Goal: Communication & Community: Answer question/provide support

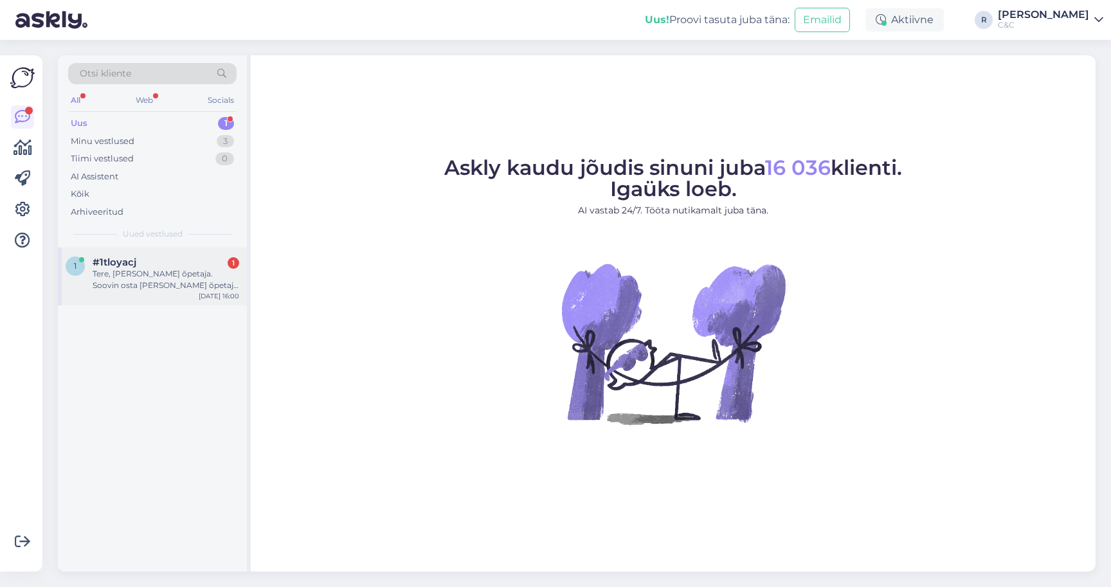
click at [207, 272] on div "Tere, [PERSON_NAME] õpetaja. Soovin osta [PERSON_NAME] õpetaja soodustusega aga…" at bounding box center [166, 279] width 147 height 23
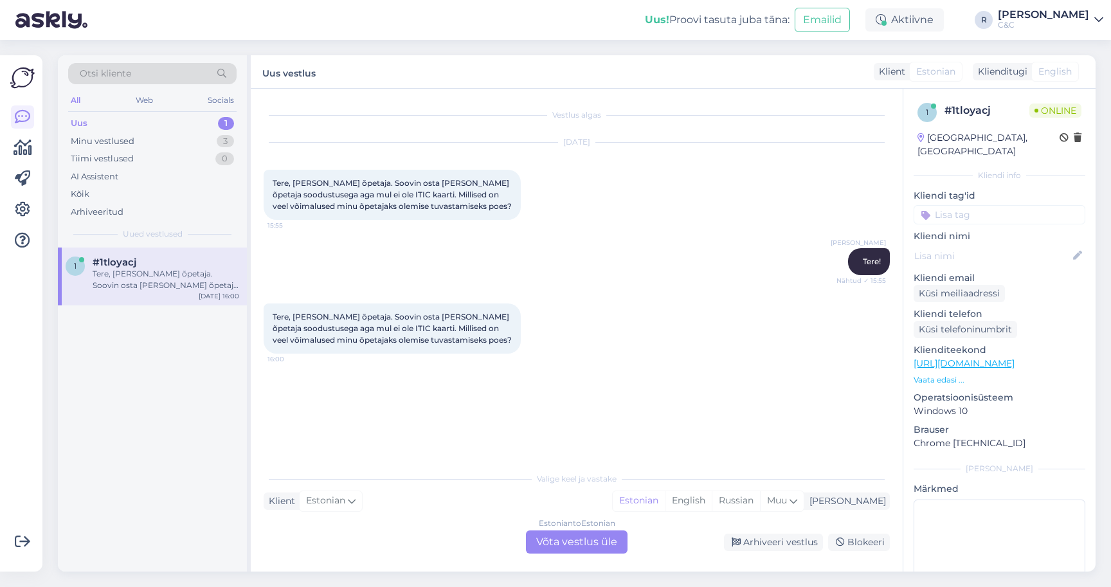
click at [557, 539] on div "Estonian to Estonian Võta vestlus üle" at bounding box center [577, 542] width 102 height 23
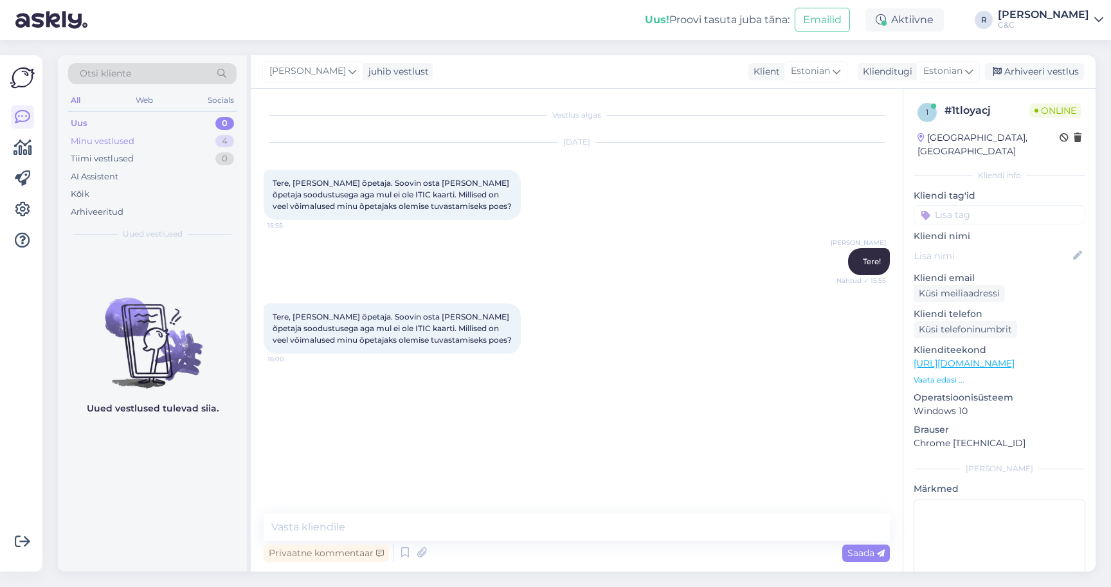
click at [185, 143] on div "Minu vestlused 4" at bounding box center [152, 141] width 169 height 18
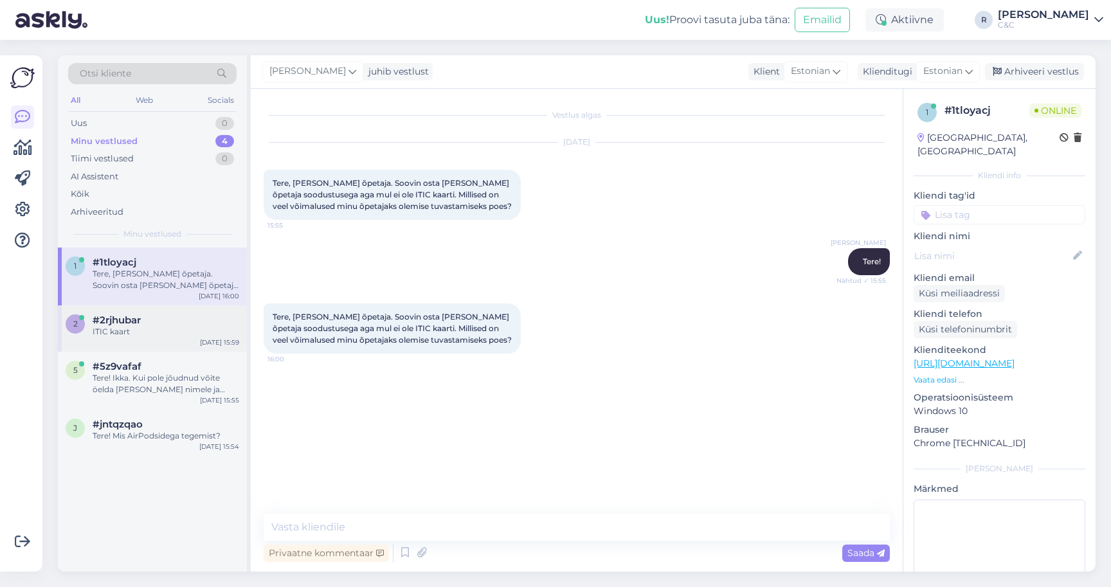
click at [133, 322] on span "#2rjhubar" at bounding box center [117, 321] width 48 height 12
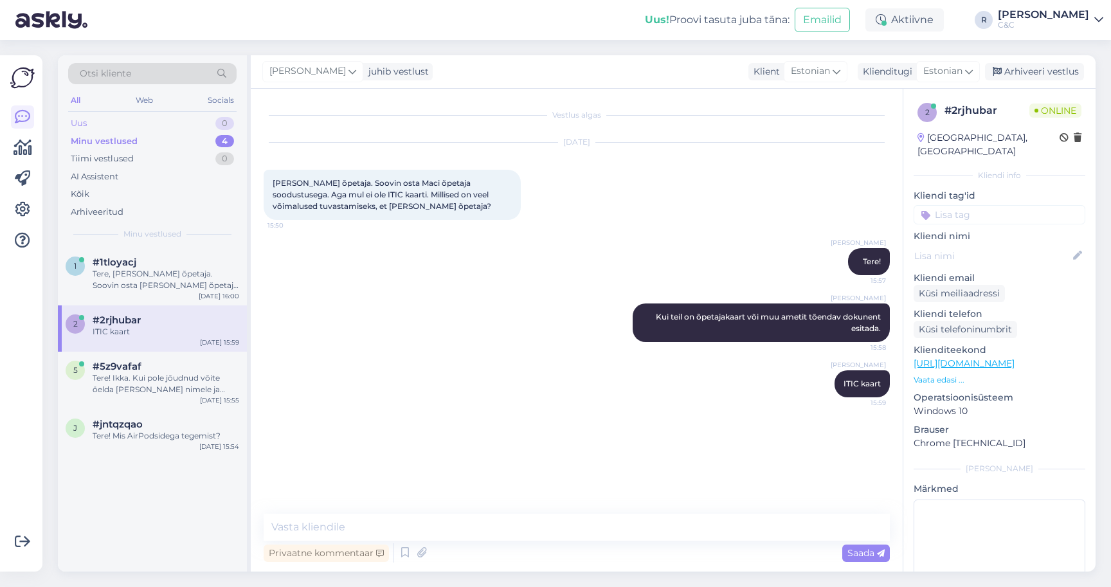
click at [217, 129] on div "Uus 0" at bounding box center [152, 123] width 169 height 18
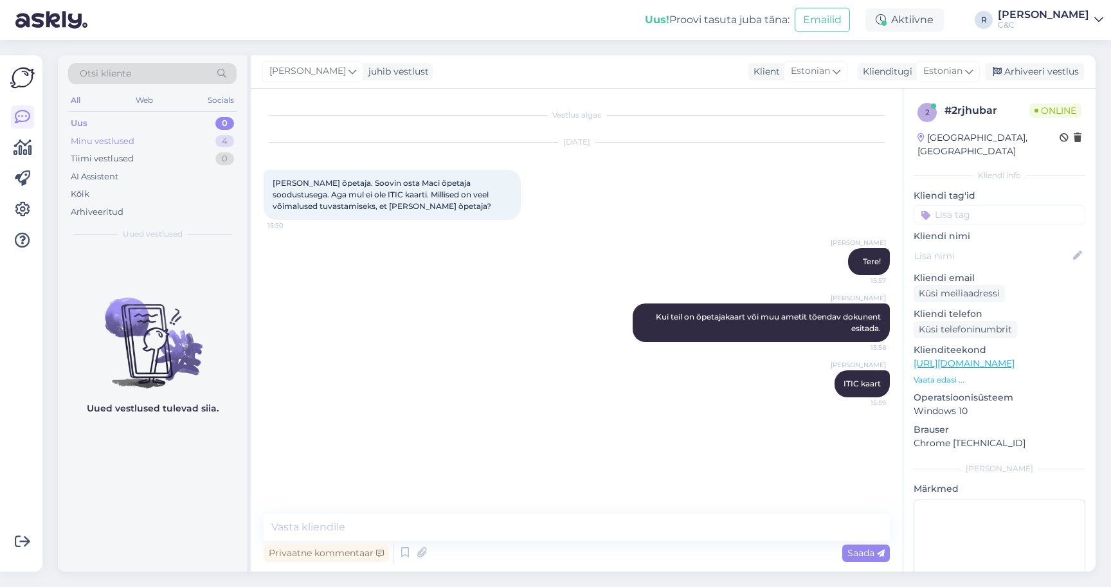
click at [200, 134] on div "Minu vestlused 4" at bounding box center [152, 141] width 169 height 18
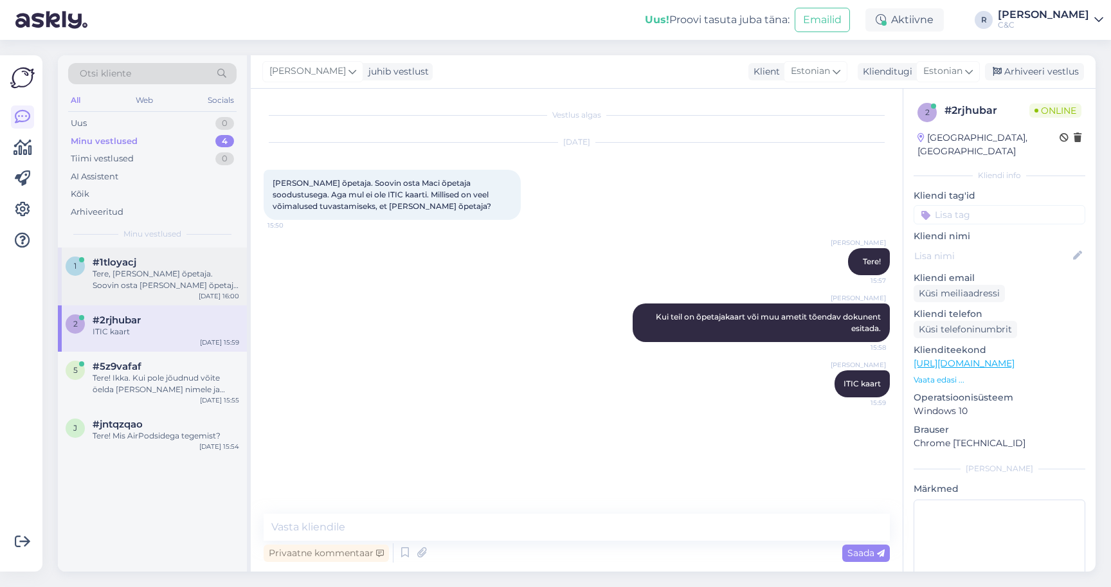
click at [160, 273] on div "Tere, [PERSON_NAME] õpetaja. Soovin osta [PERSON_NAME] õpetaja soodustusega aga…" at bounding box center [166, 279] width 147 height 23
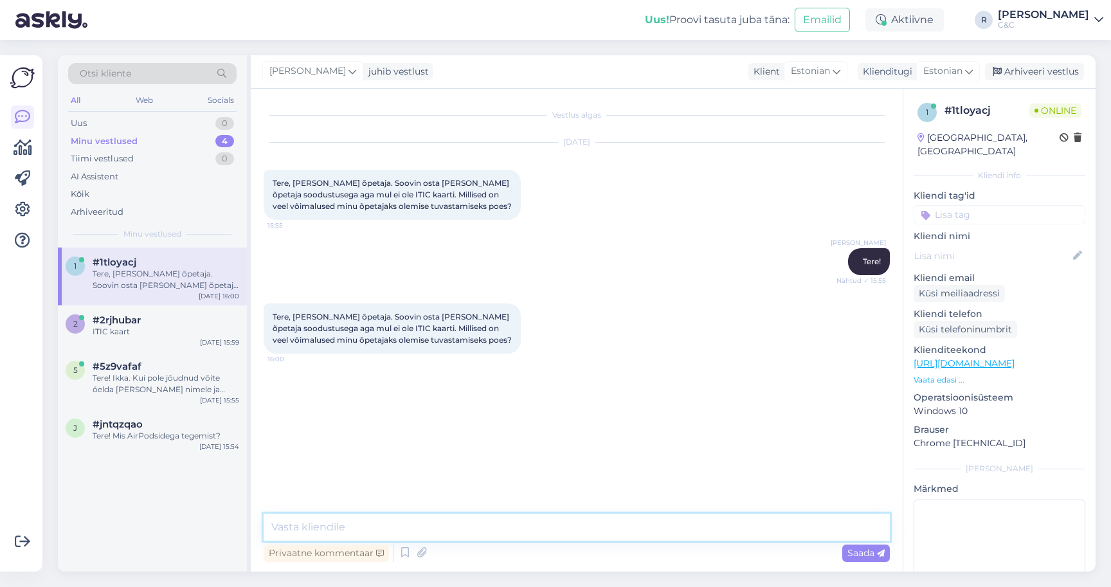
click at [414, 530] on textarea at bounding box center [577, 527] width 626 height 27
type textarea "Kui on ITIC õpetajakaart või muu ametit tõendav dokument, siis leiame lahenduse…"
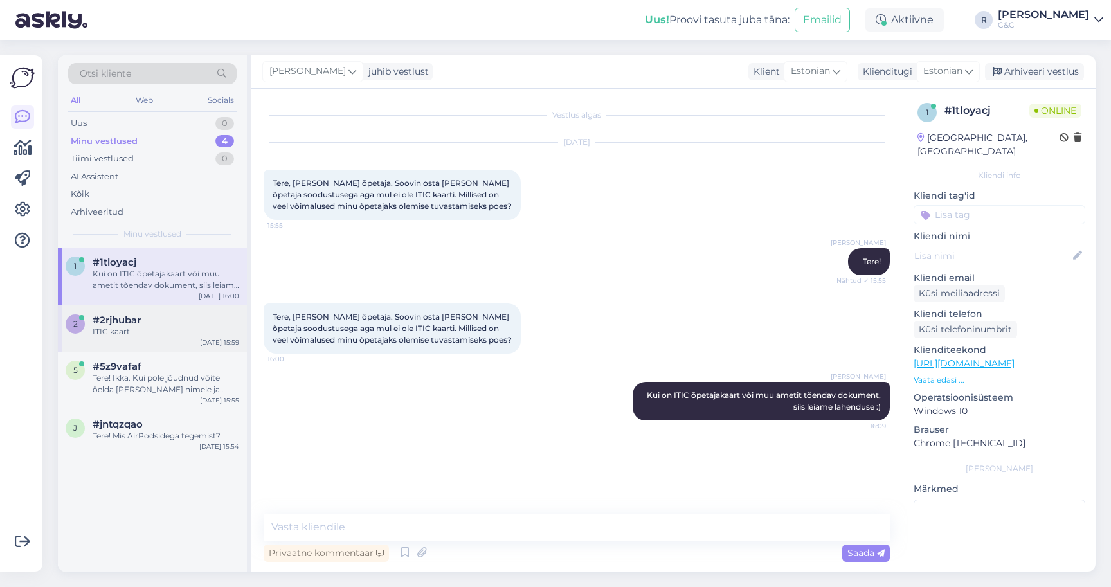
click at [147, 321] on div "#2rjhubar" at bounding box center [166, 321] width 147 height 12
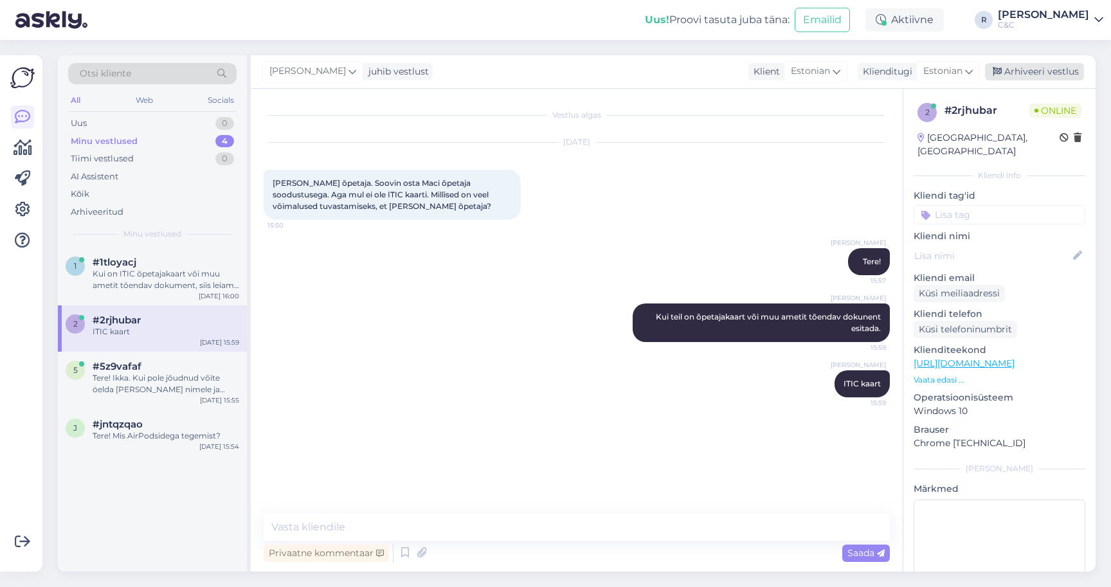
click at [1025, 65] on div "Arhiveeri vestlus" at bounding box center [1034, 71] width 99 height 17
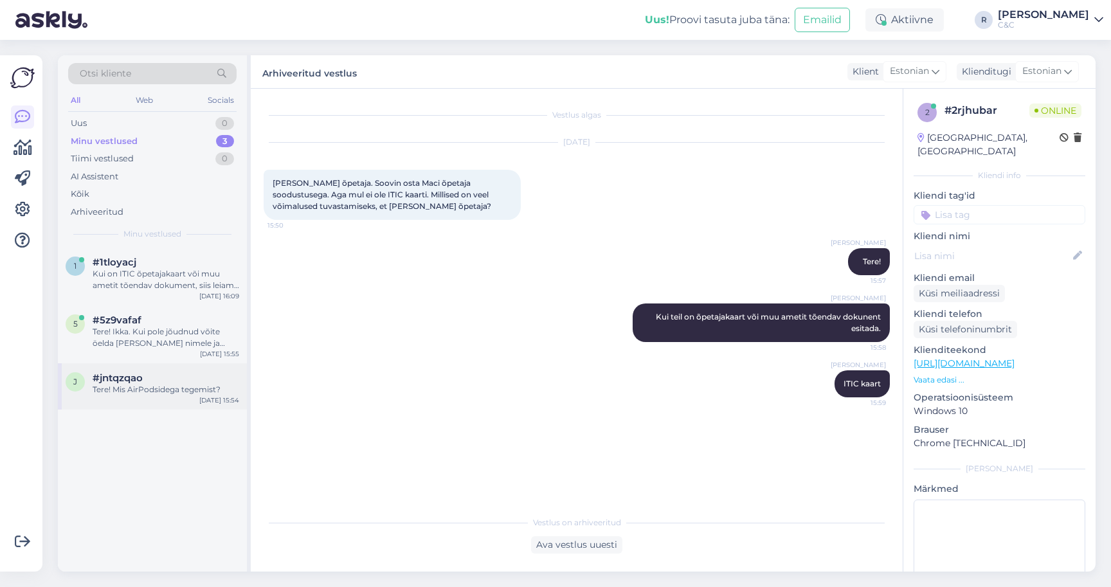
click at [122, 372] on span "#jntqzqao" at bounding box center [118, 378] width 50 height 12
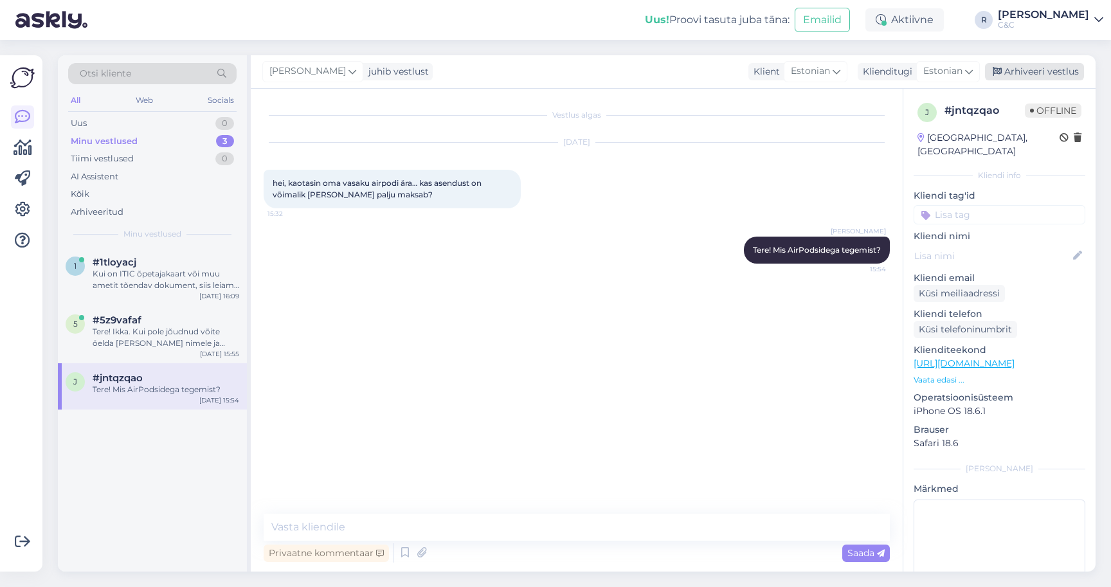
click at [1073, 77] on div "Arhiveeri vestlus" at bounding box center [1034, 71] width 99 height 17
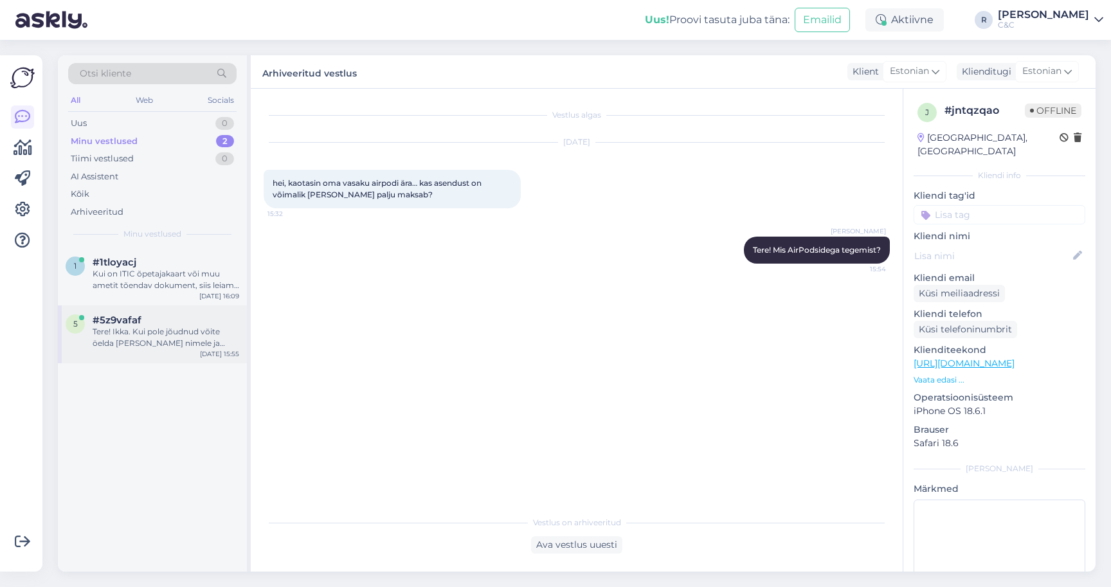
click at [192, 338] on div "Tere! Ikka. Kui pole jõudnud võite öelda [PERSON_NAME] nimele ja saan saata" at bounding box center [166, 337] width 147 height 23
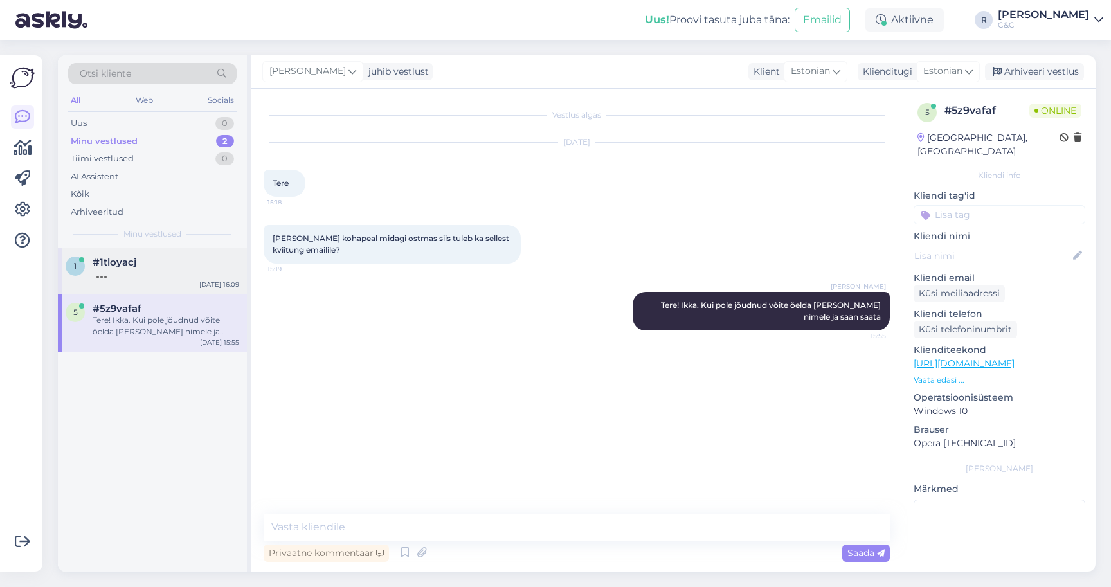
click at [173, 257] on div "#1tloyacj" at bounding box center [166, 263] width 147 height 12
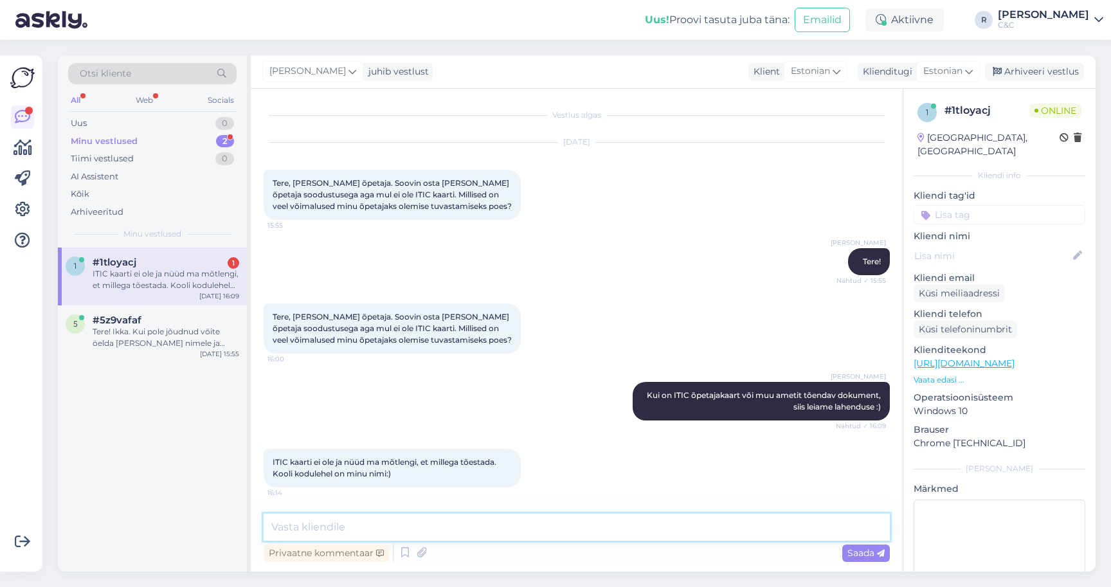
click at [359, 522] on textarea at bounding box center [577, 527] width 626 height 27
click at [340, 520] on textarea at bounding box center [577, 527] width 626 height 27
click at [338, 527] on textarea at bounding box center [577, 527] width 626 height 27
type textarea "P"
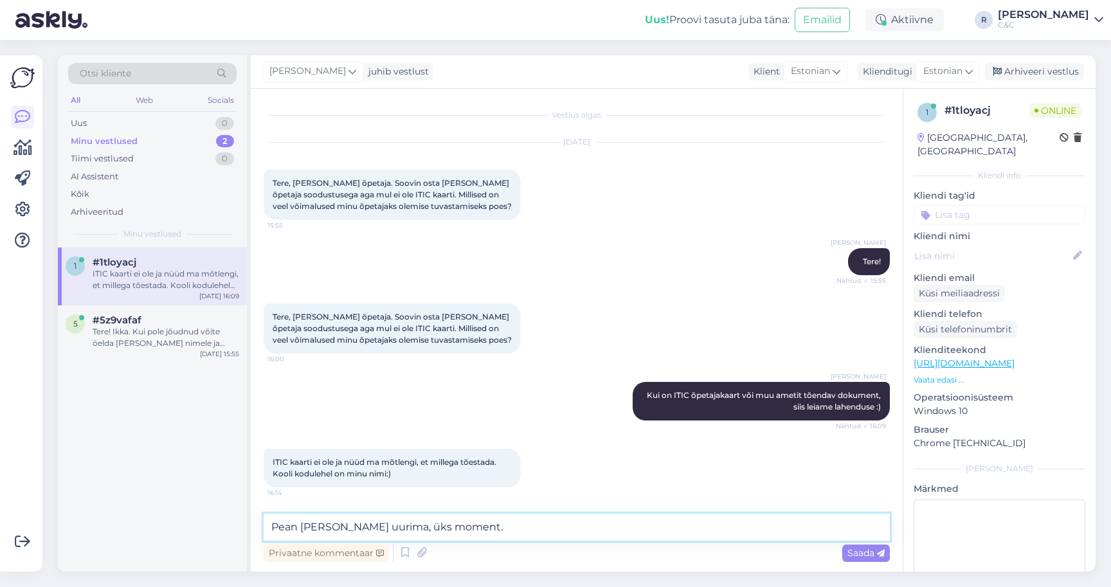
type textarea "Pean [PERSON_NAME] uurima, üks moment."
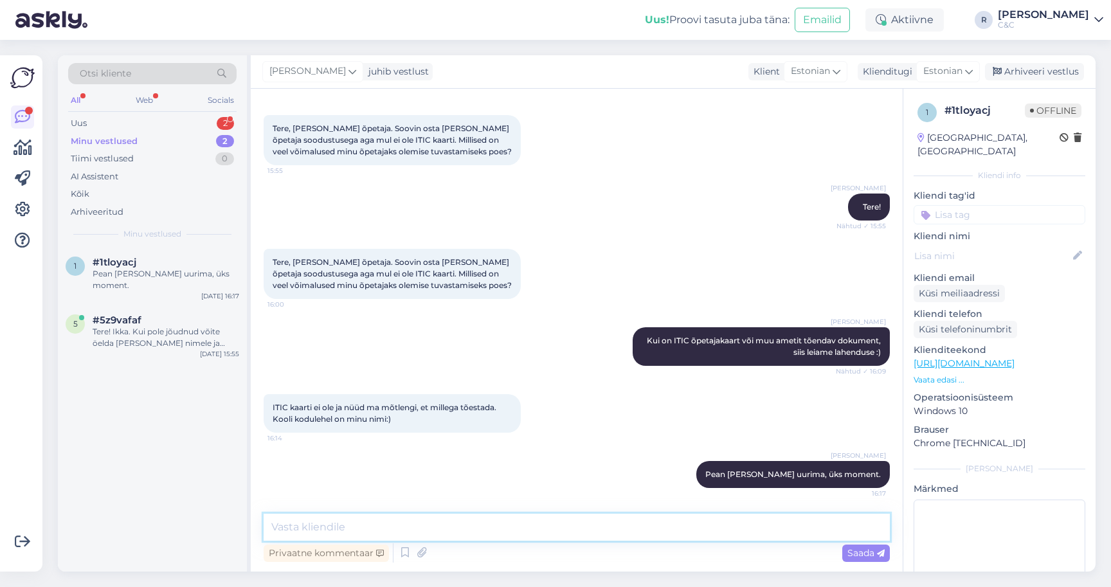
click at [345, 515] on textarea at bounding box center [577, 527] width 626 height 27
paste textarea "sealt saab alla laadida töötõendi ülikooli templiga"
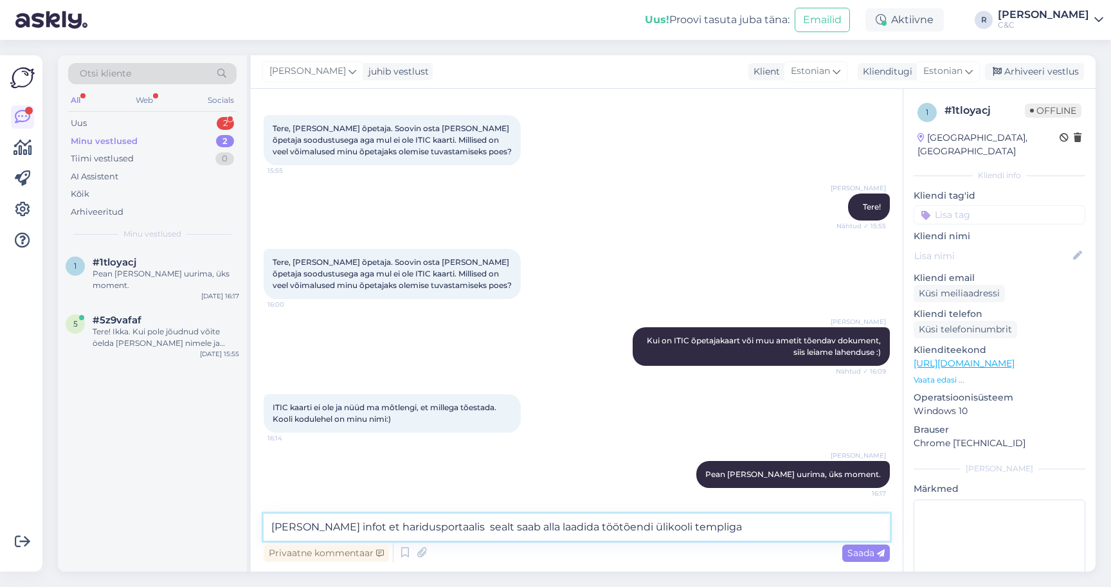
click at [439, 527] on textarea "[PERSON_NAME] infot et haridusportaalis sealt saab alla laadida töötõendi üliko…" at bounding box center [577, 527] width 626 height 27
click at [683, 542] on div "Privaatne kommentaar Saada" at bounding box center [577, 553] width 626 height 24
click at [683, 536] on textarea "[PERSON_NAME] infot et haridusportaalis saab alla laadida töötõendi ülikooli te…" at bounding box center [577, 527] width 626 height 27
type textarea "[PERSON_NAME] infot et haridusportaalis saab alla laadida töötõendi ülikooli te…"
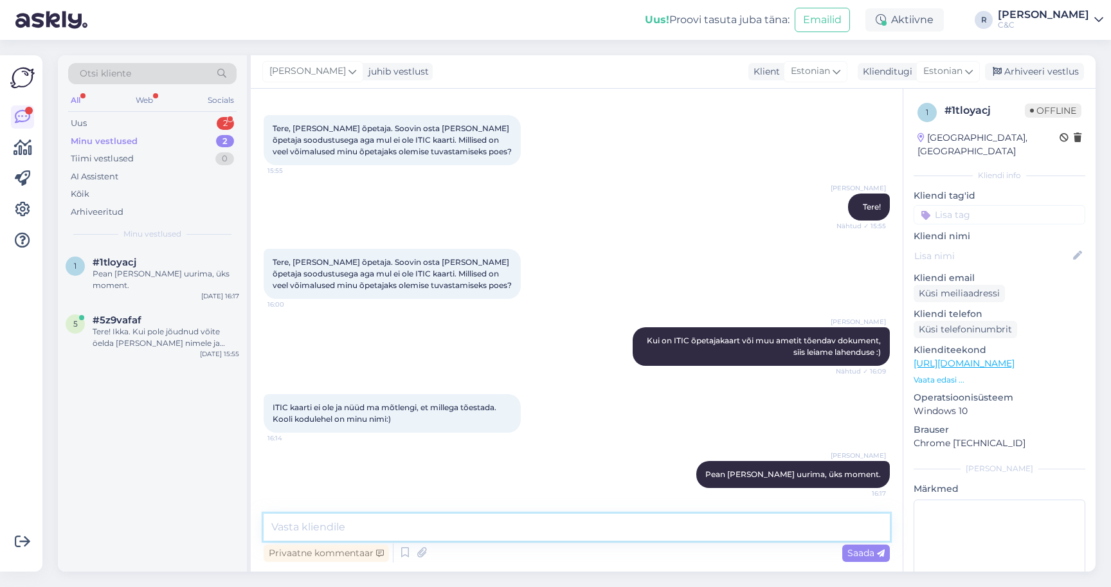
scroll to position [122, 0]
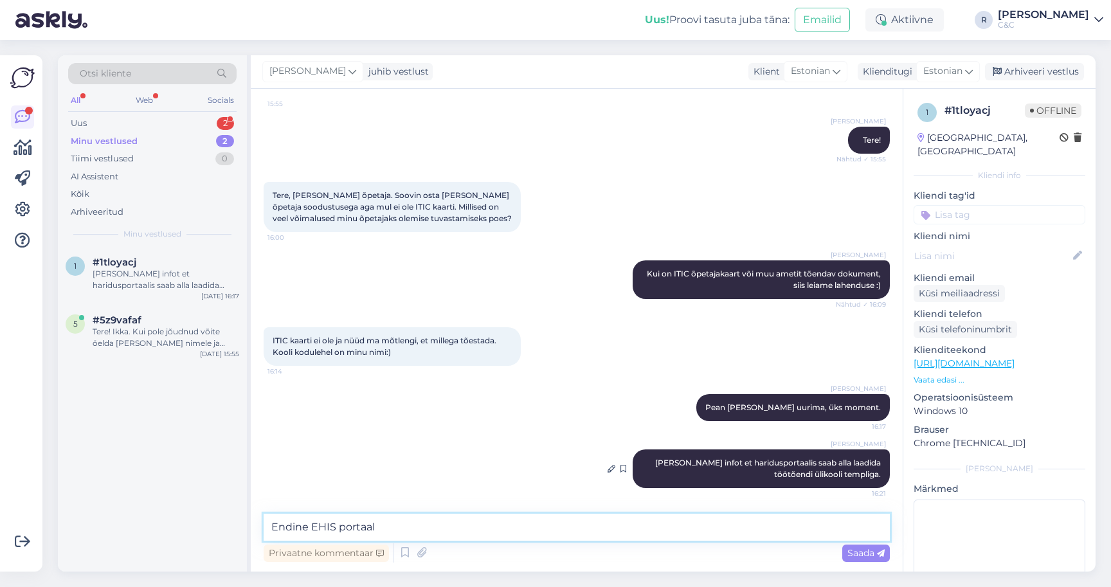
type textarea "Endine EHIS portaal."
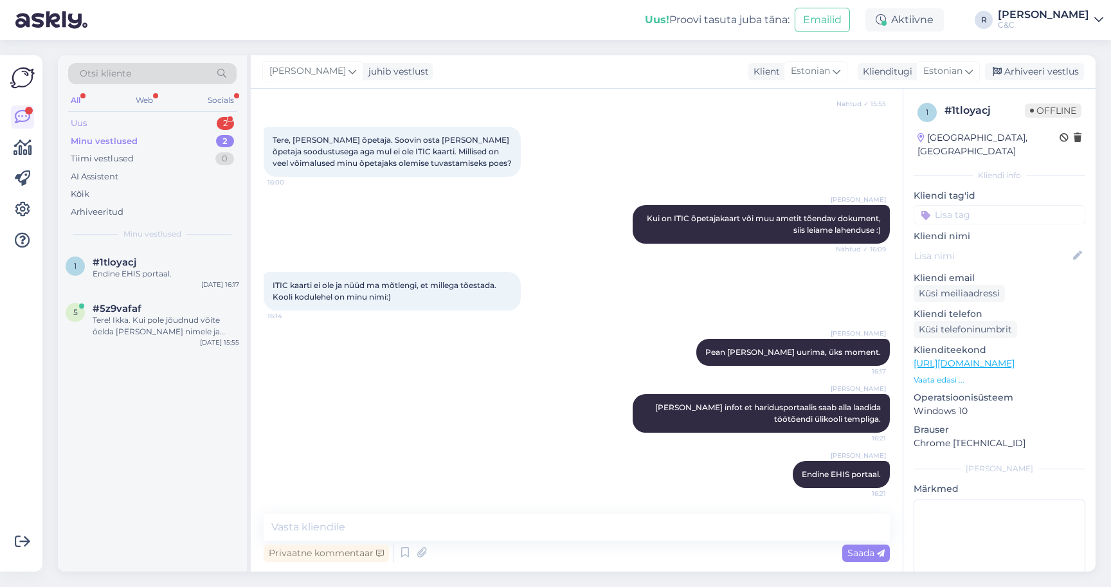
click at [185, 122] on div "Uus 2" at bounding box center [152, 123] width 169 height 18
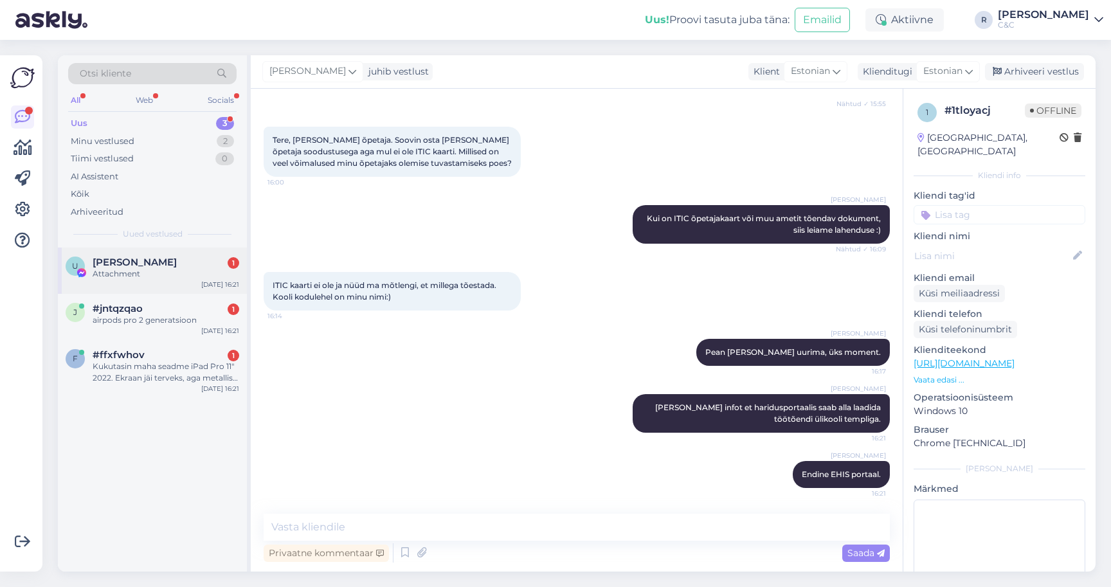
click at [151, 279] on div "U [PERSON_NAME] 1 Attachment [DATE] 16:21" at bounding box center [152, 271] width 189 height 46
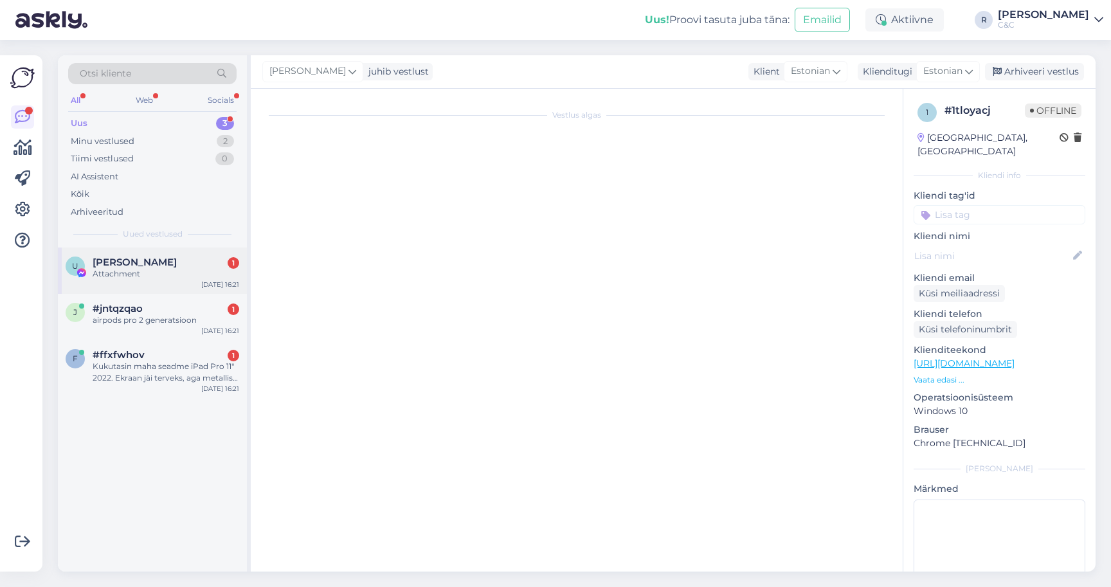
scroll to position [0, 0]
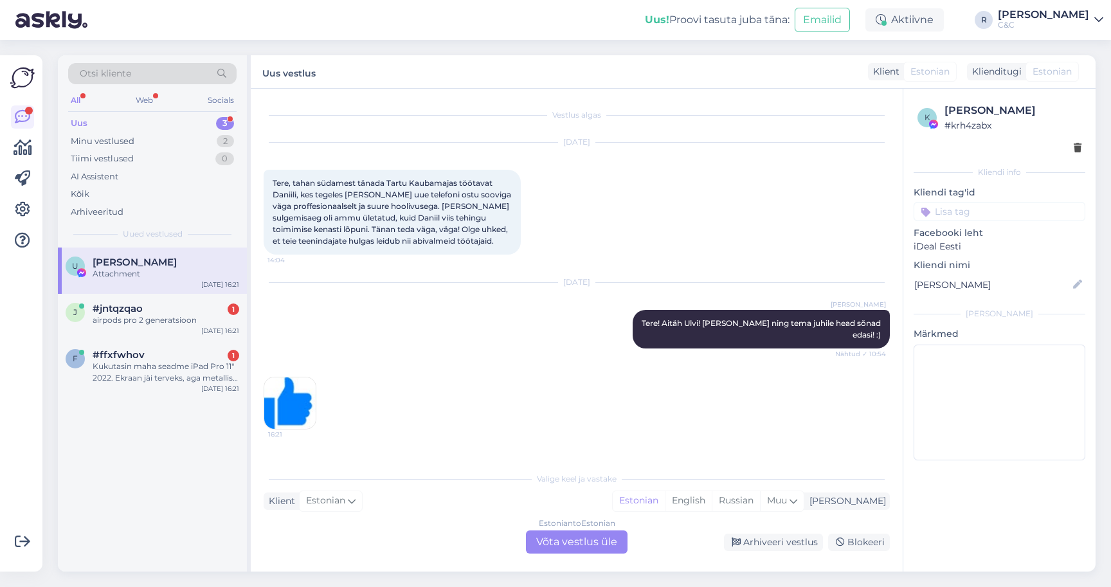
click at [587, 551] on div "Estonian to Estonian Võta vestlus üle" at bounding box center [577, 542] width 102 height 23
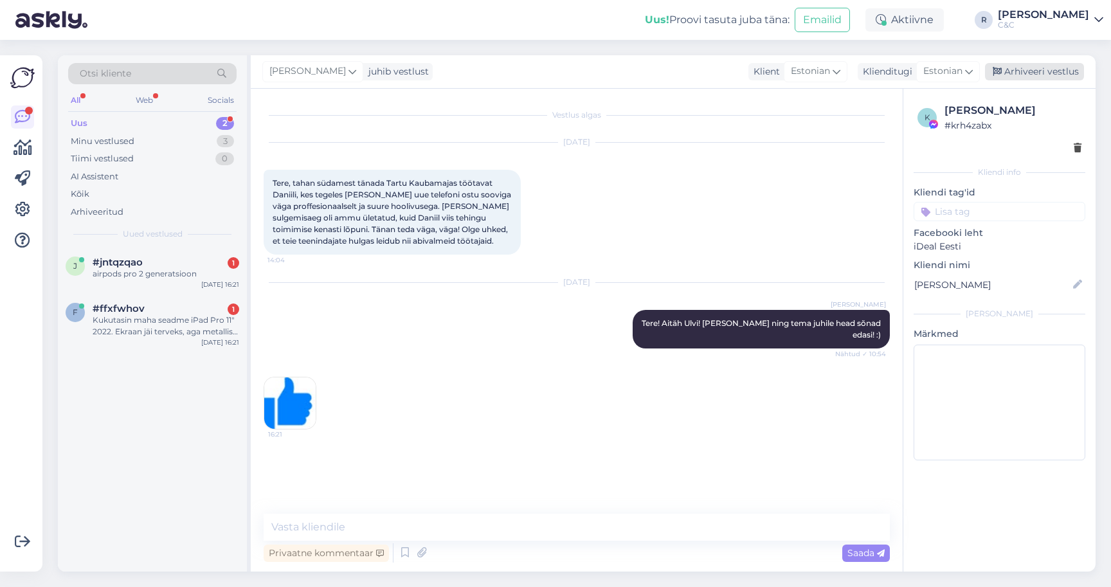
click at [1036, 66] on div "Arhiveeri vestlus" at bounding box center [1034, 71] width 99 height 17
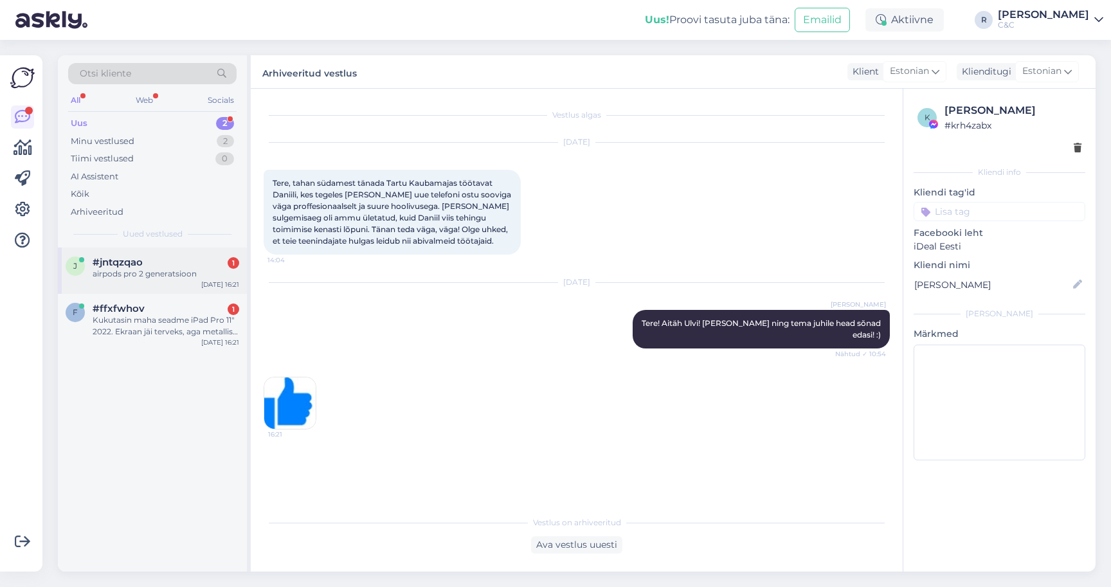
click at [163, 268] on div "airpods pro 2 generatsioon" at bounding box center [166, 274] width 147 height 12
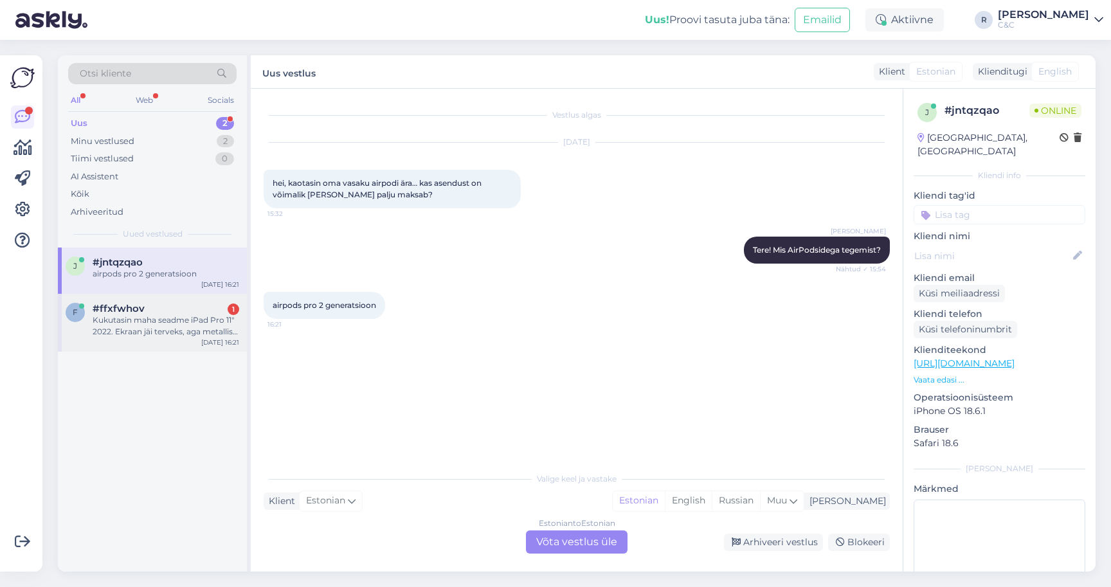
click at [176, 327] on div "Kukutasin maha seadme iPad Pro 11" 2022. Ekraan jäi terveks, aga metallist raam…" at bounding box center [166, 326] width 147 height 23
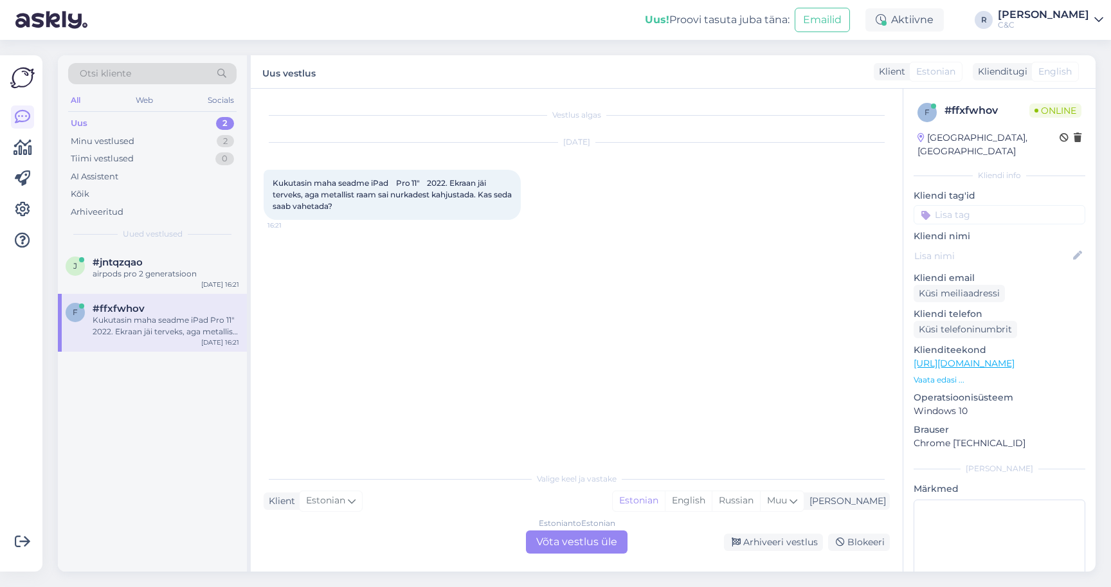
click at [552, 537] on div "Estonian to Estonian Võta vestlus üle" at bounding box center [577, 542] width 102 height 23
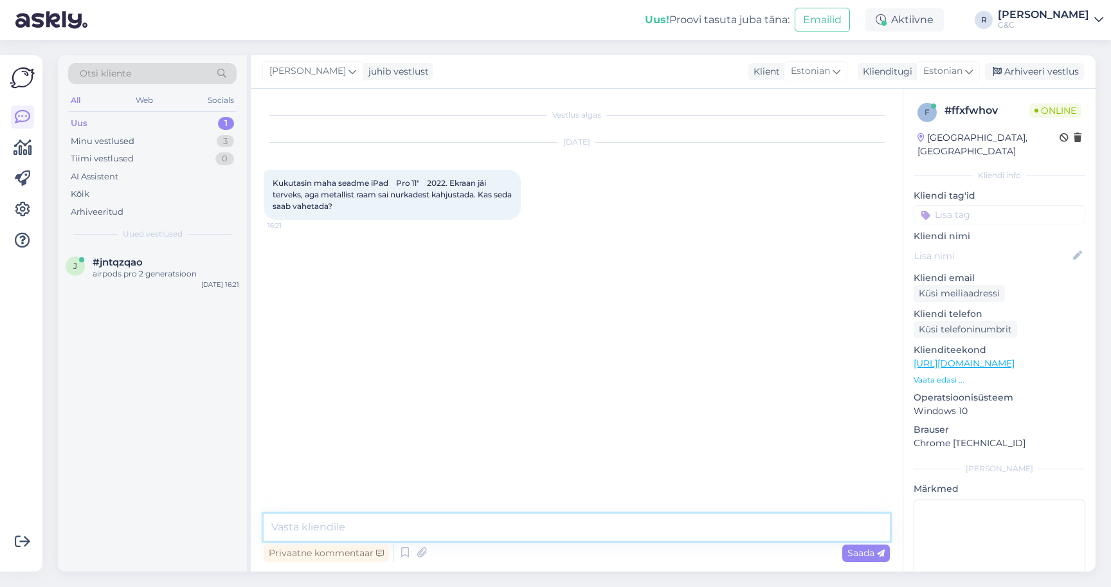
click at [499, 537] on textarea at bounding box center [577, 527] width 626 height 27
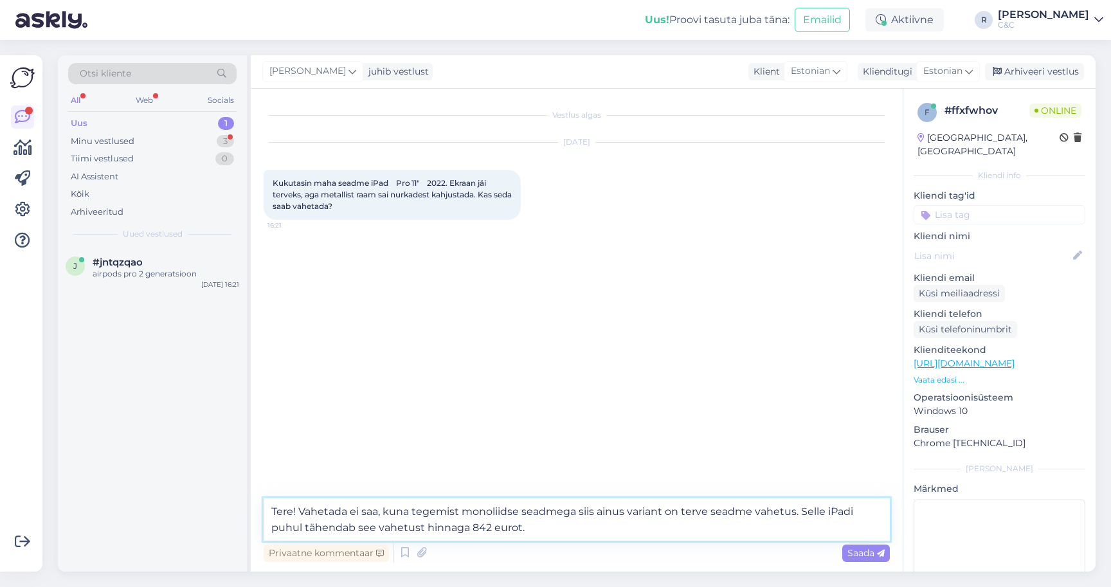
type textarea "Tere! Vahetada ei saa, kuna tegemist monoliidse seadmega siis ainus variant on …"
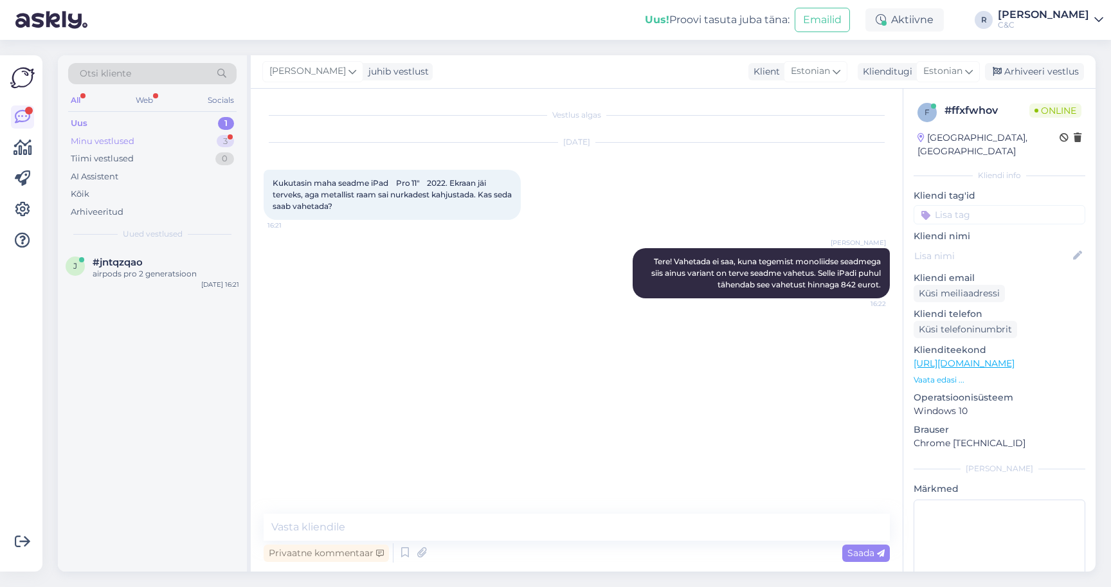
click at [200, 141] on div "Minu vestlused 3" at bounding box center [152, 141] width 169 height 18
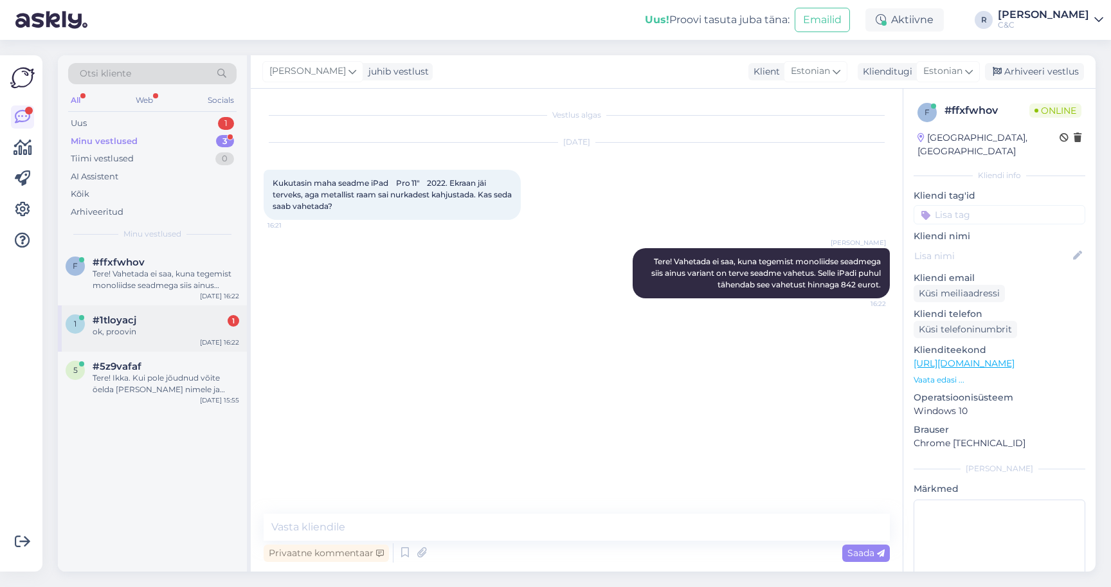
click at [141, 318] on div "#1tloyacj 1" at bounding box center [166, 321] width 147 height 12
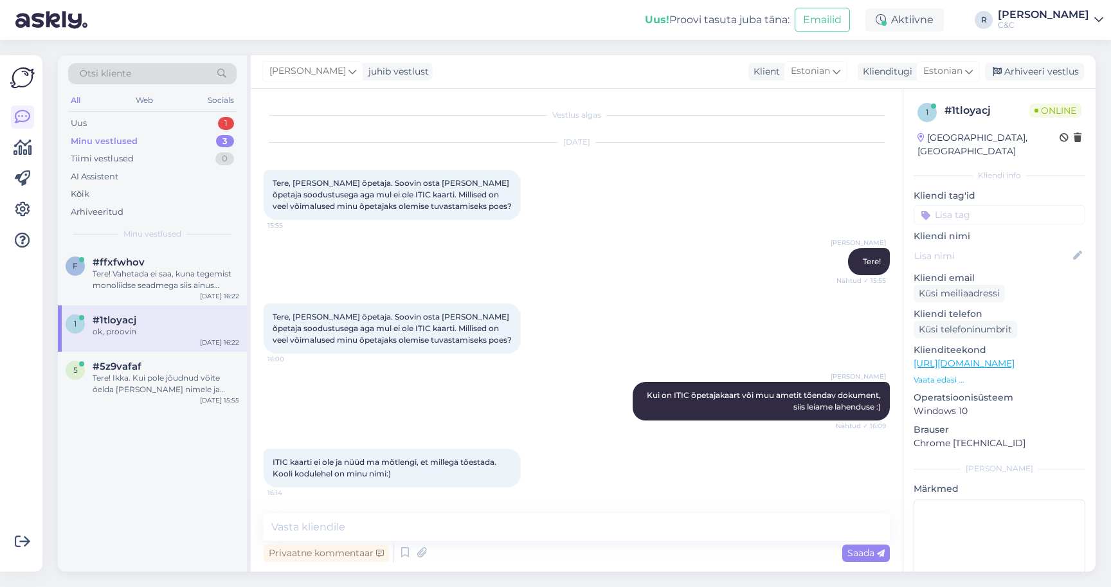
scroll to position [232, 0]
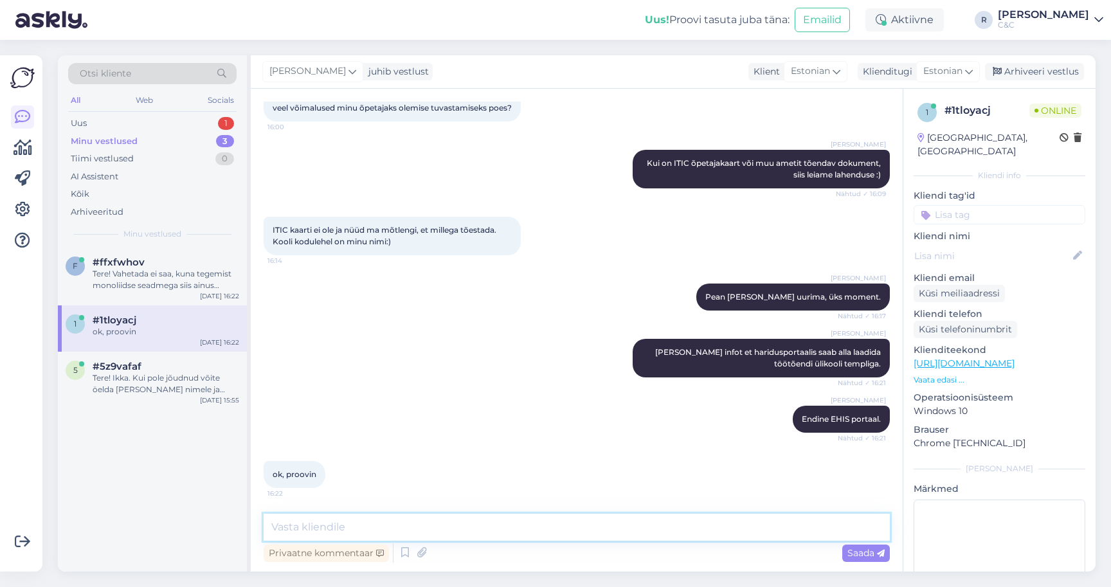
click at [432, 523] on textarea at bounding box center [577, 527] width 626 height 27
click at [207, 113] on div "Otsi kliente All Web Socials Uus 1 Minu vestlused 3 Tiimi vestlused 0 AI Assist…" at bounding box center [152, 151] width 189 height 192
click at [206, 118] on div "Uus 1" at bounding box center [152, 123] width 169 height 18
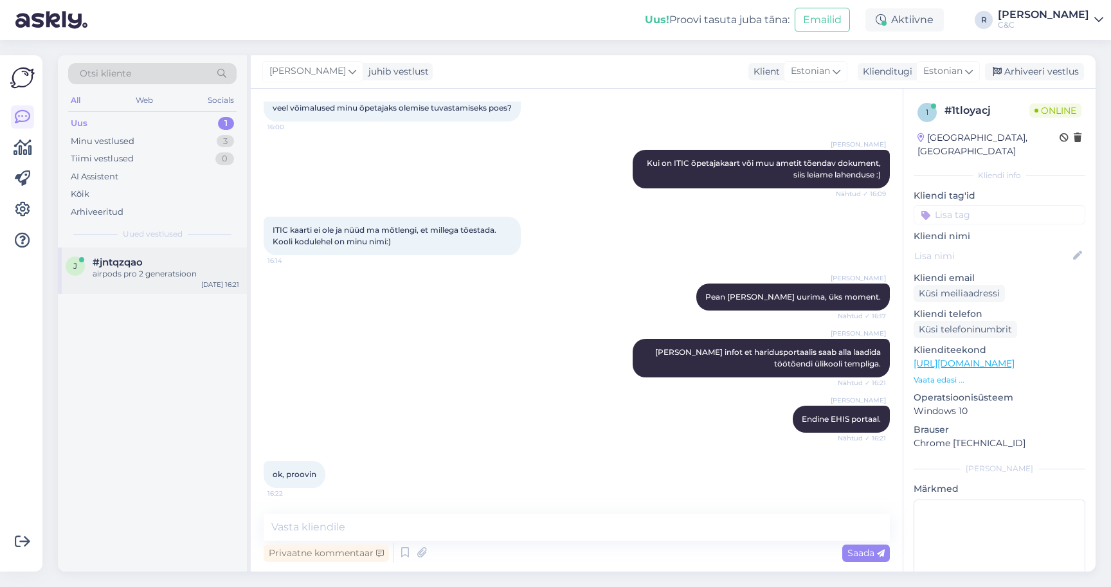
click at [159, 248] on div "j #jntqzqao airpods pro 2 generatsioon [DATE] 16:21" at bounding box center [152, 271] width 189 height 46
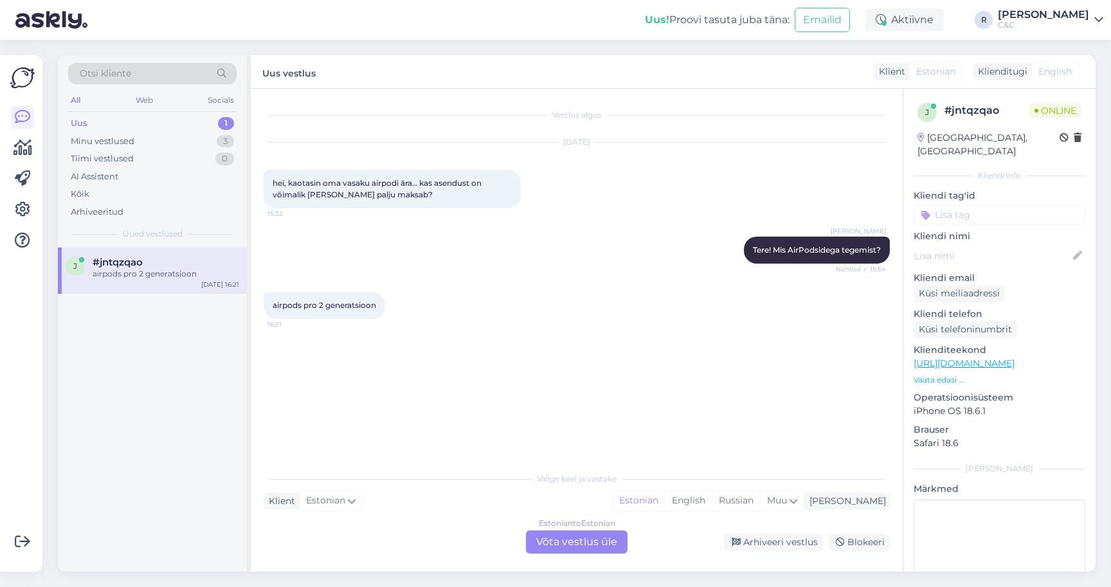
click at [584, 536] on div "Estonian to Estonian Võta vestlus üle" at bounding box center [577, 542] width 102 height 23
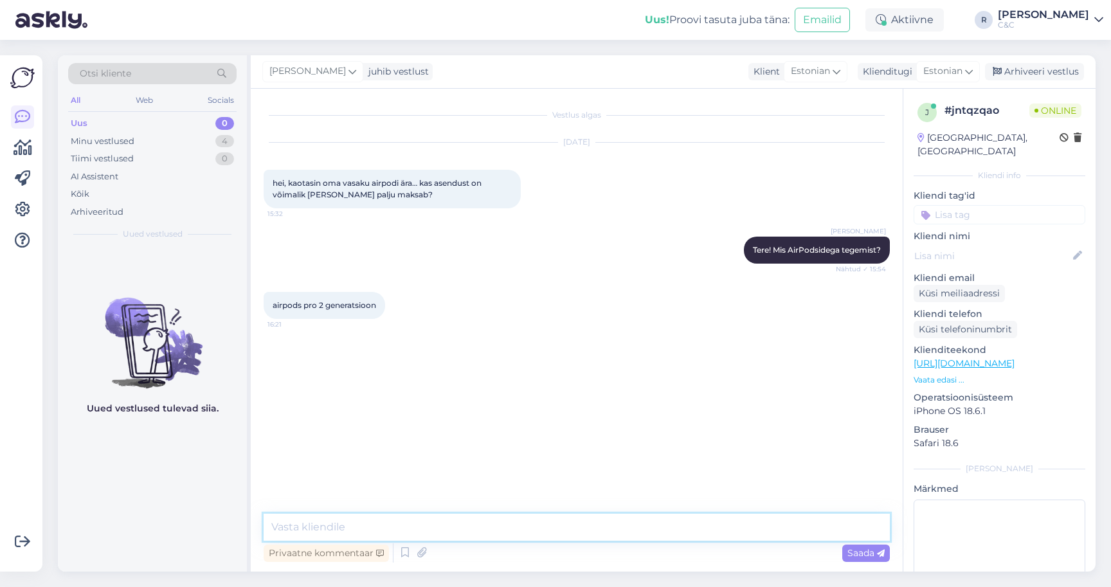
click at [589, 538] on textarea at bounding box center [577, 527] width 626 height 27
type textarea "Asendust saab meie hoolduste kaudu"
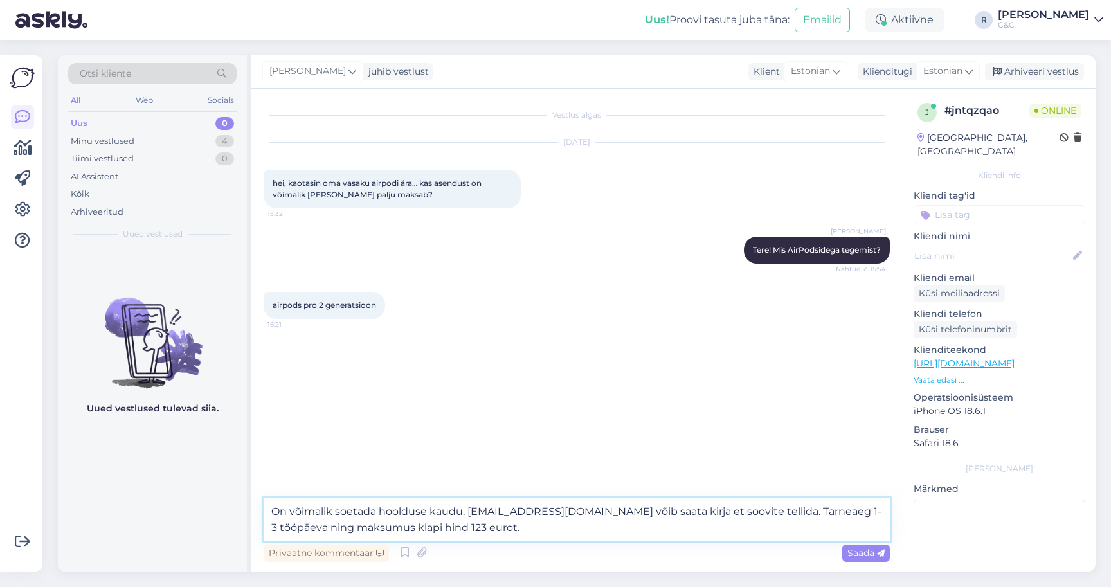
type textarea "On võimalik soetada hoolduse kaudu. [EMAIL_ADDRESS][DOMAIN_NAME] võib saata kir…"
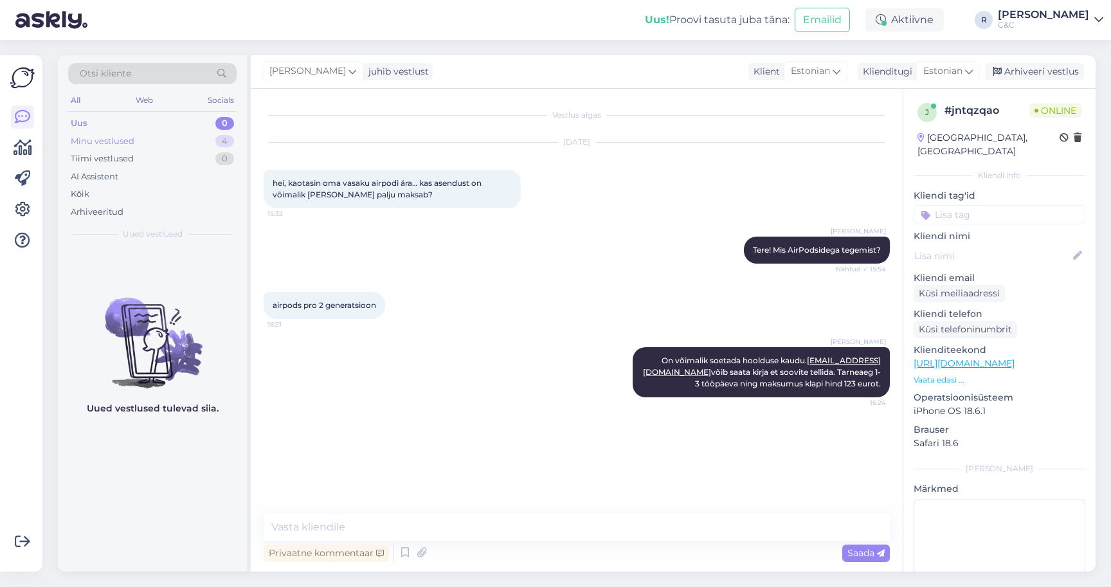
click at [199, 136] on div "Minu vestlused 4" at bounding box center [152, 141] width 169 height 18
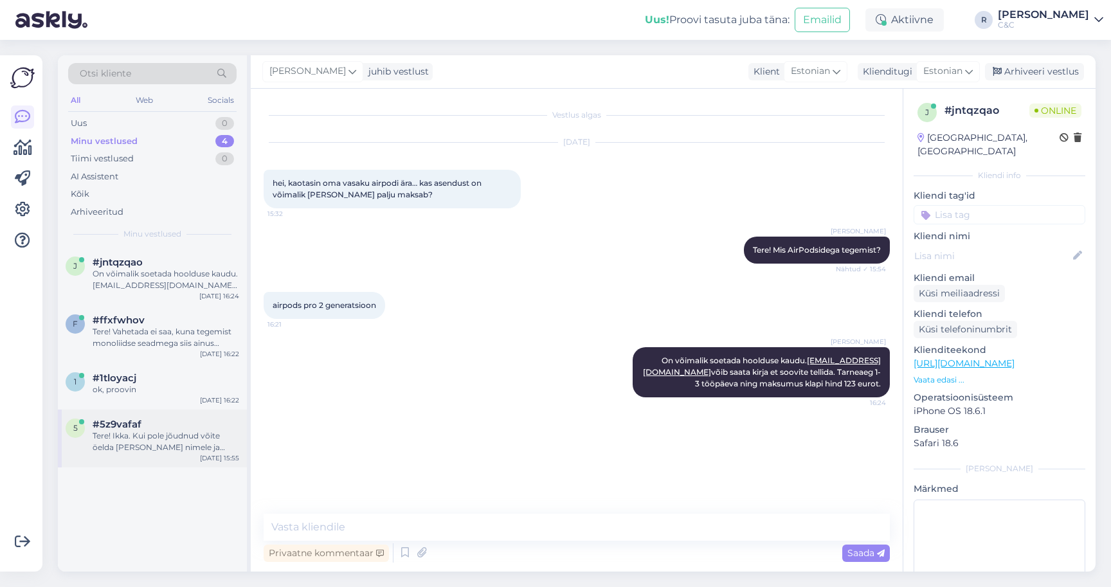
click at [160, 442] on div "Tere! Ikka. Kui pole jõudnud võite öelda [PERSON_NAME] nimele ja saan saata" at bounding box center [166, 441] width 147 height 23
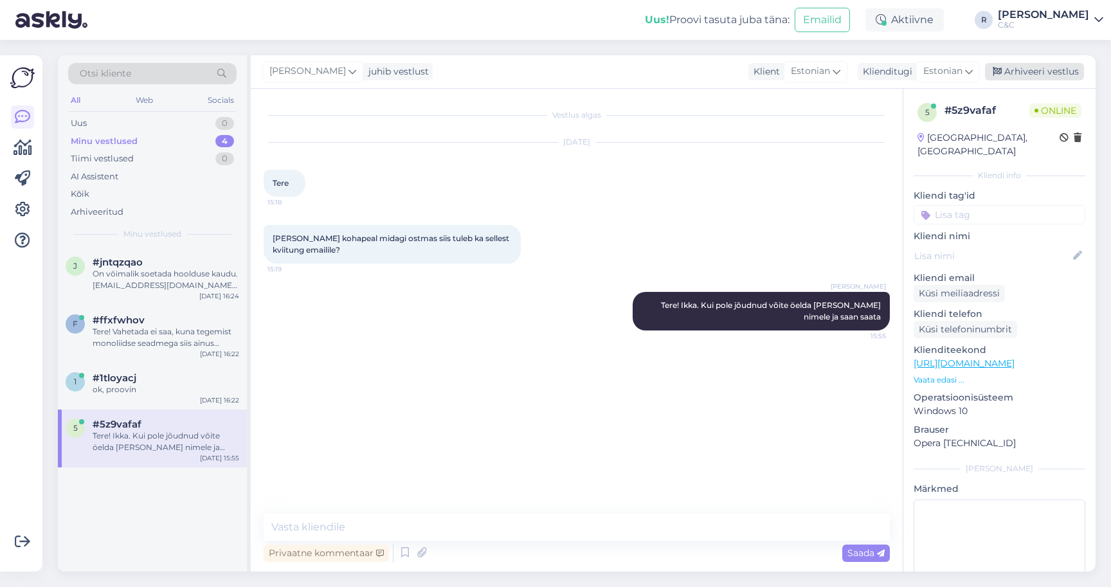
click at [1050, 68] on div "Arhiveeri vestlus" at bounding box center [1034, 71] width 99 height 17
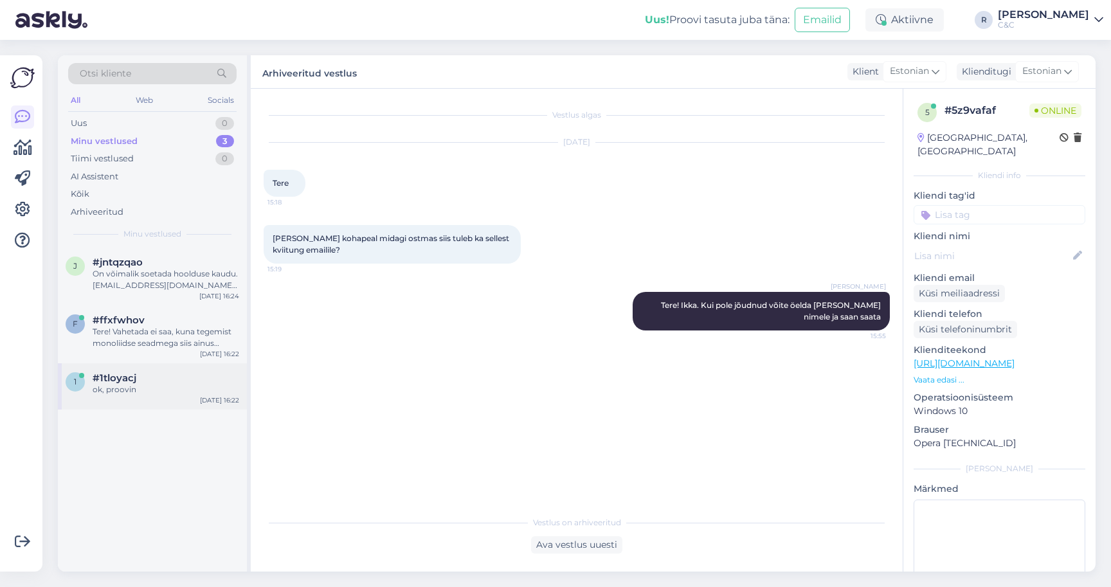
click at [174, 372] on div "#1tloyacj" at bounding box center [166, 378] width 147 height 12
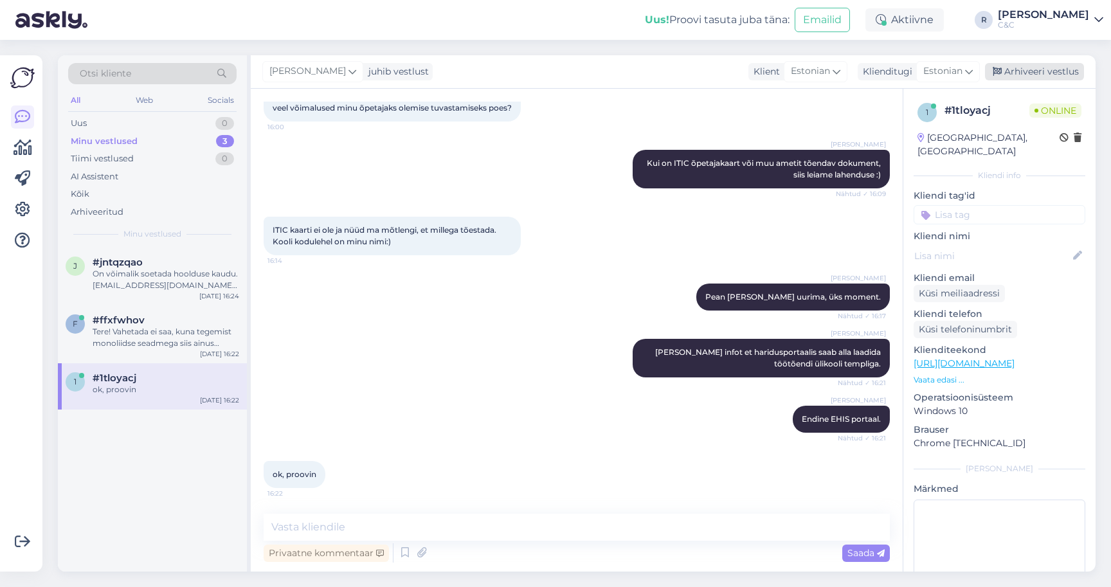
click at [1056, 69] on div "Arhiveeri vestlus" at bounding box center [1034, 71] width 99 height 17
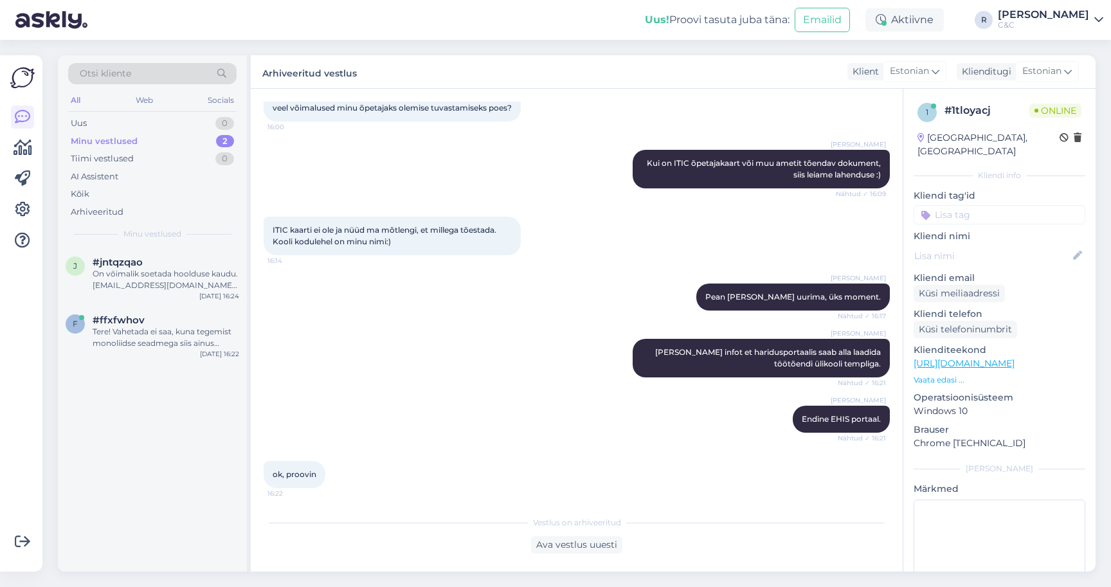
click at [152, 372] on div "j #jntqzqao On võimalik soetada hoolduse kaudu. [EMAIL_ADDRESS][DOMAIN_NAME] võ…" at bounding box center [152, 410] width 189 height 324
click at [153, 329] on div "Tere! Vahetada ei saa, kuna tegemist monoliidse seadmega siis ainus variant on …" at bounding box center [166, 337] width 147 height 23
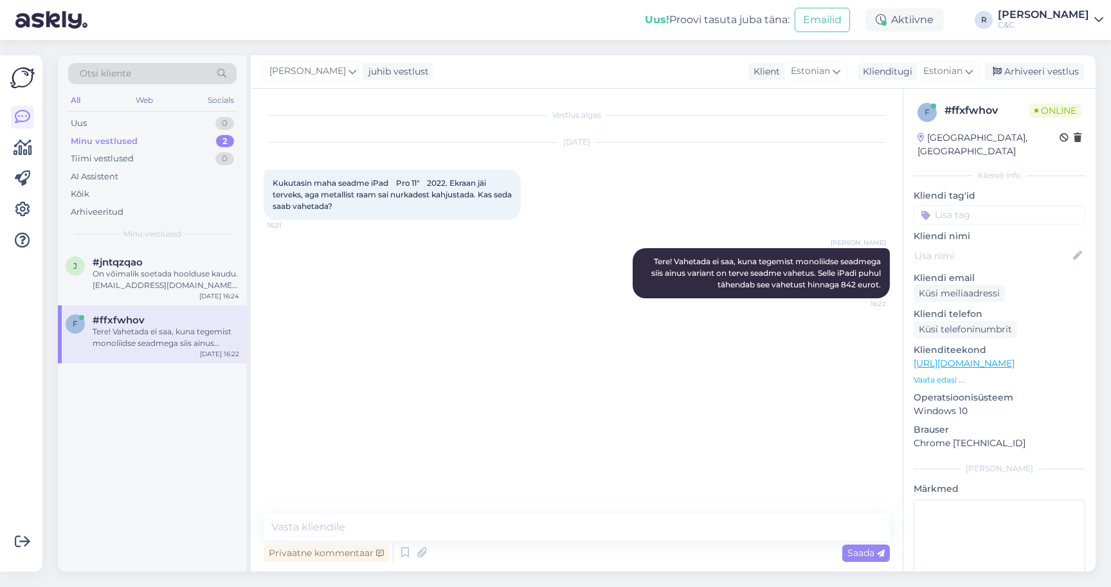
scroll to position [0, 0]
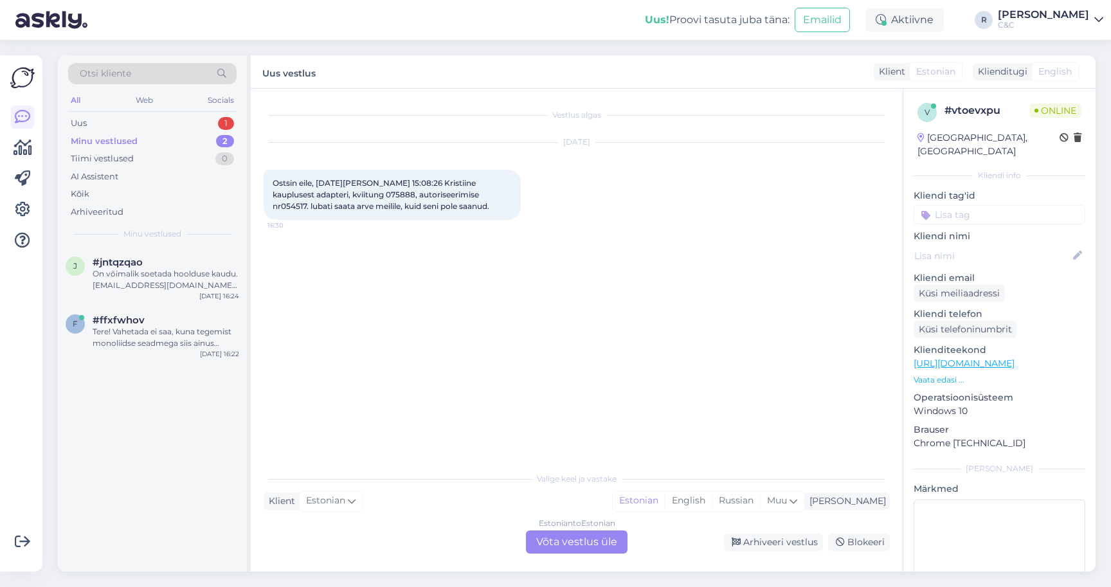
click at [546, 538] on div "Estonian to Estonian Võta vestlus üle" at bounding box center [577, 542] width 102 height 23
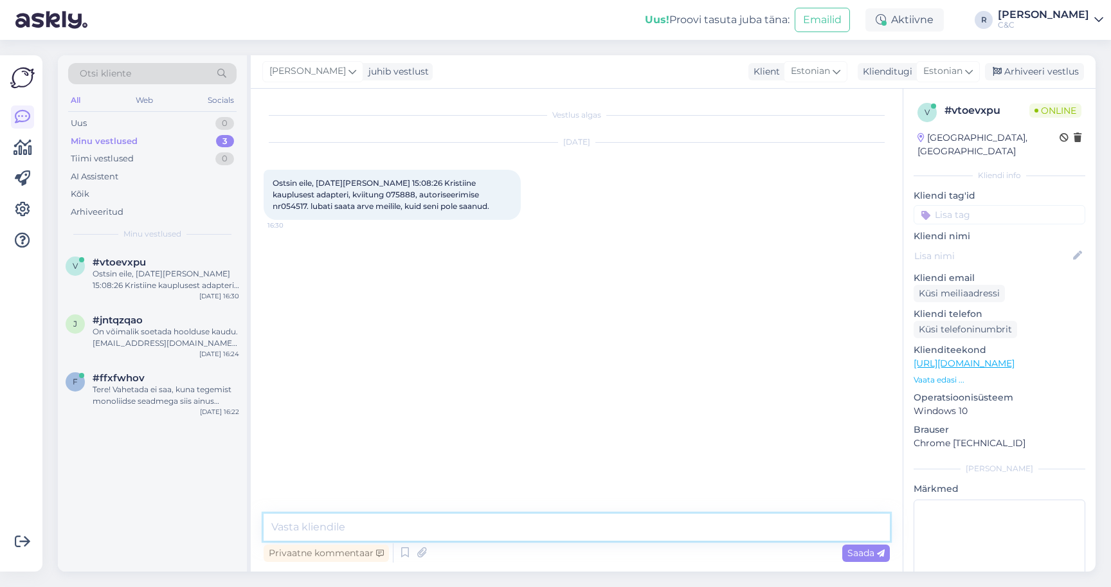
click at [486, 533] on textarea at bounding box center [577, 527] width 626 height 27
type textarea "Tere!"
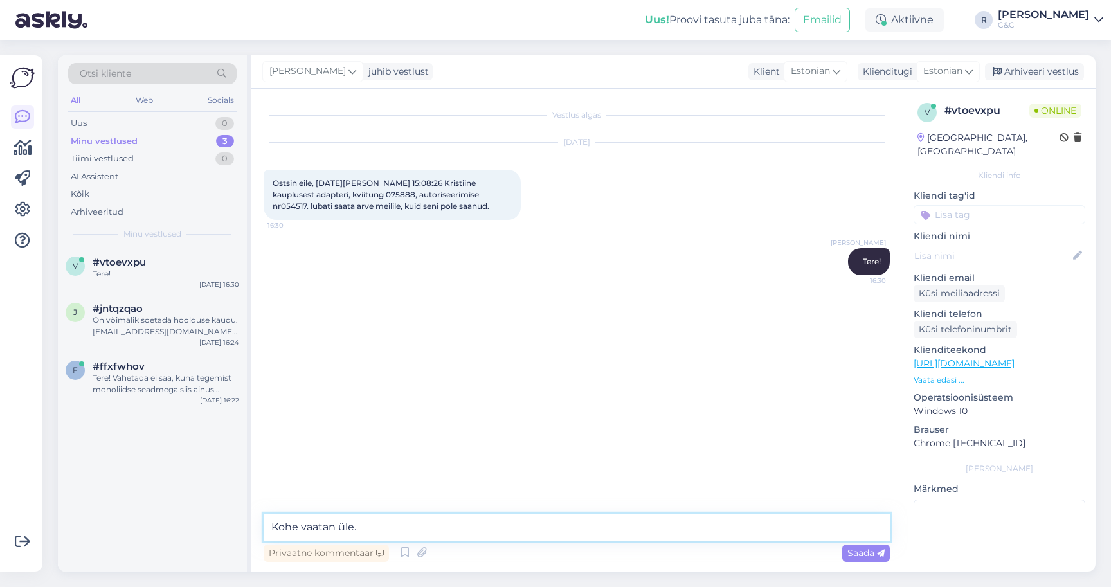
type textarea "Kohe vaatan üle."
type textarea "Kuhu emailile panen?"
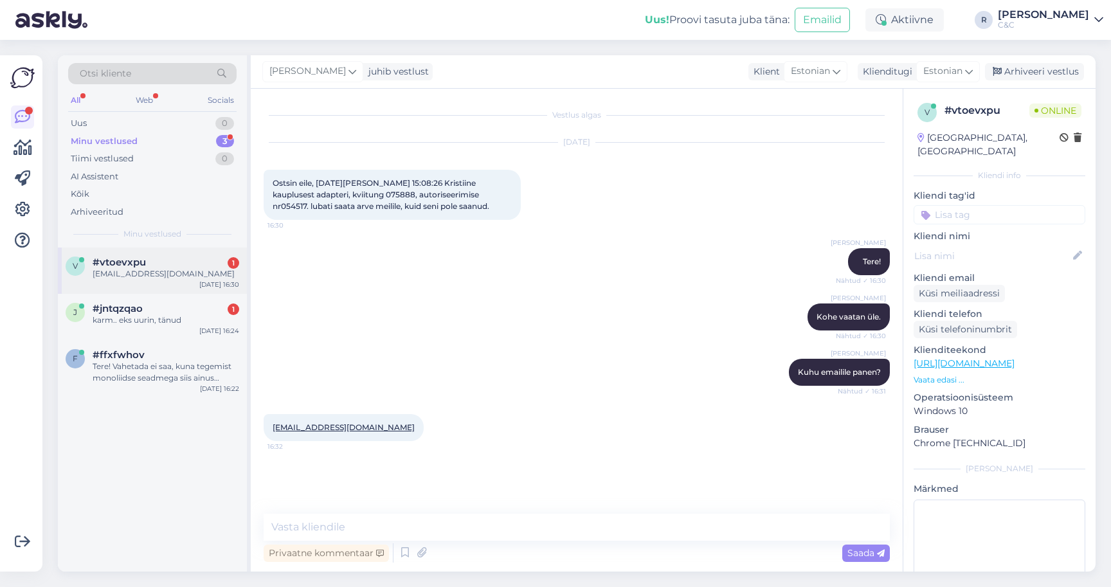
click at [175, 291] on div "v #vtoevxpu 1 [EMAIL_ADDRESS][DOMAIN_NAME] [DATE] 16:30" at bounding box center [152, 271] width 189 height 46
drag, startPoint x: 327, startPoint y: 432, endPoint x: 264, endPoint y: 431, distance: 63.0
click at [264, 431] on div "[EMAIL_ADDRESS][DOMAIN_NAME] 16:32" at bounding box center [344, 427] width 160 height 27
copy link "[EMAIL_ADDRESS][DOMAIN_NAME]"
click at [370, 524] on textarea at bounding box center [577, 527] width 626 height 27
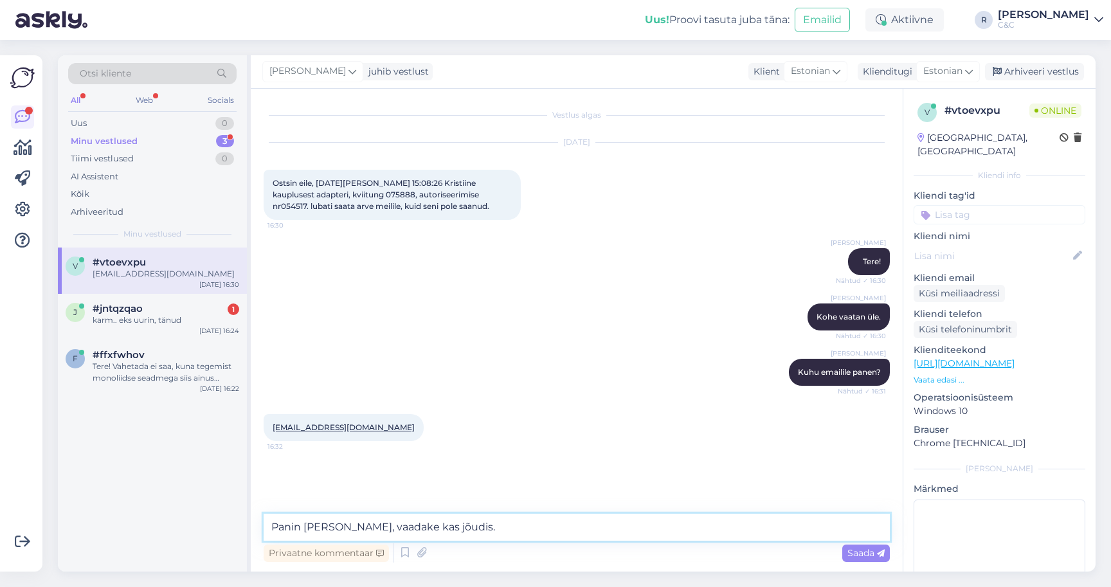
type textarea "Panin [PERSON_NAME], vaadake kas jõudis."
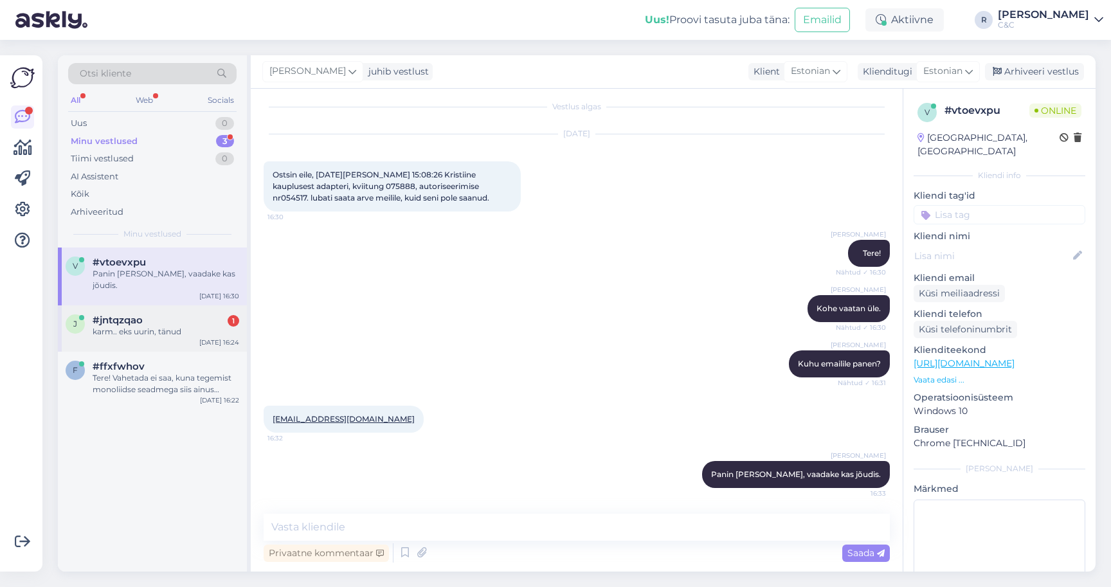
click at [145, 326] on div "karm.. eks uurin, tänud" at bounding box center [166, 332] width 147 height 12
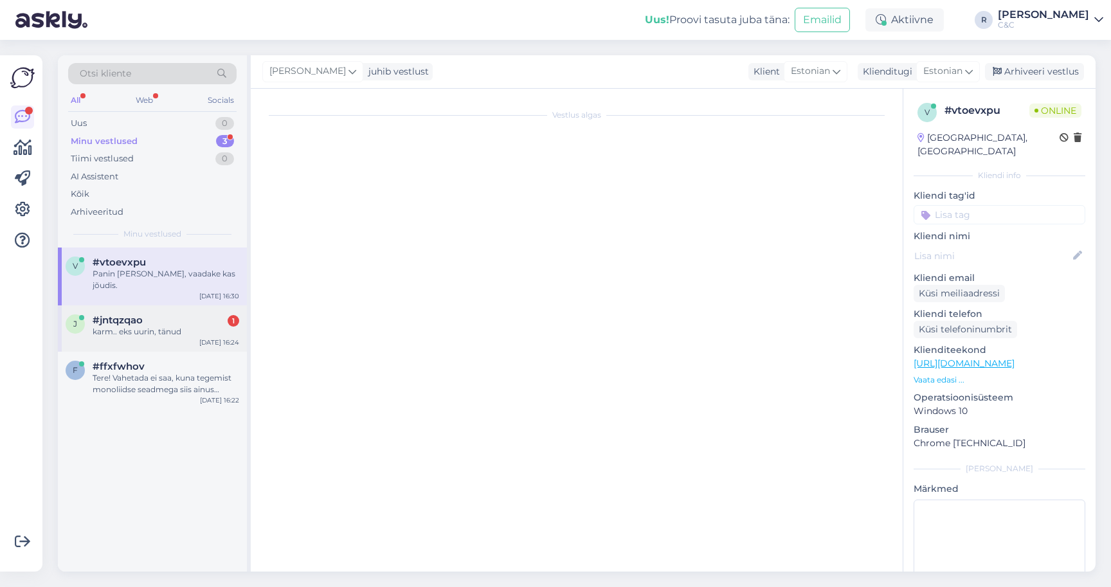
scroll to position [0, 0]
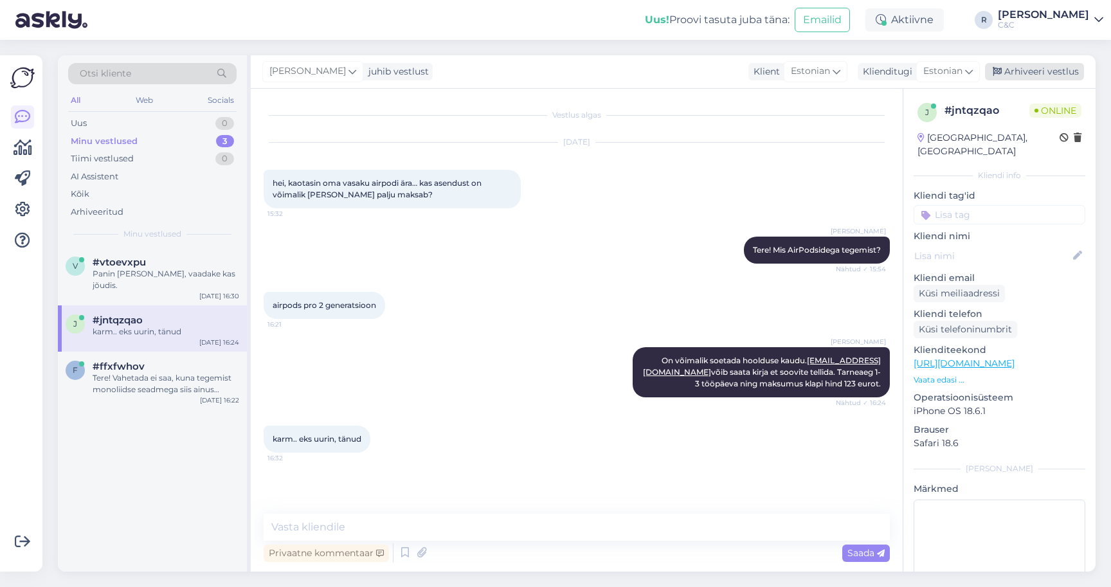
click at [1055, 76] on div "Arhiveeri vestlus" at bounding box center [1034, 71] width 99 height 17
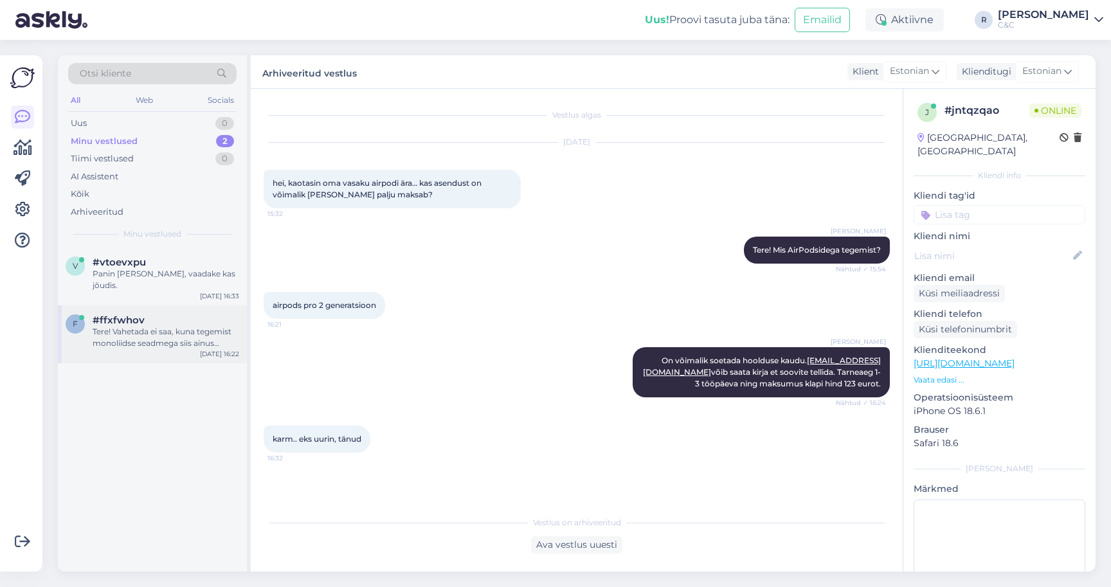
click at [156, 329] on div "Tere! Vahetada ei saa, kuna tegemist monoliidse seadmega siis ainus variant on …" at bounding box center [166, 337] width 147 height 23
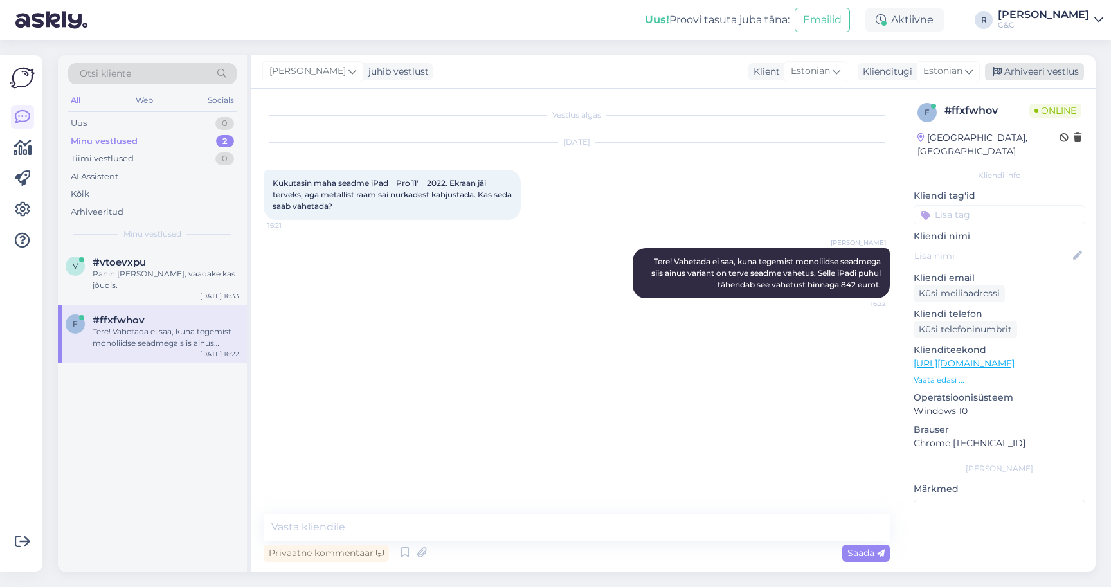
click at [1052, 75] on div "Arhiveeri vestlus" at bounding box center [1034, 71] width 99 height 17
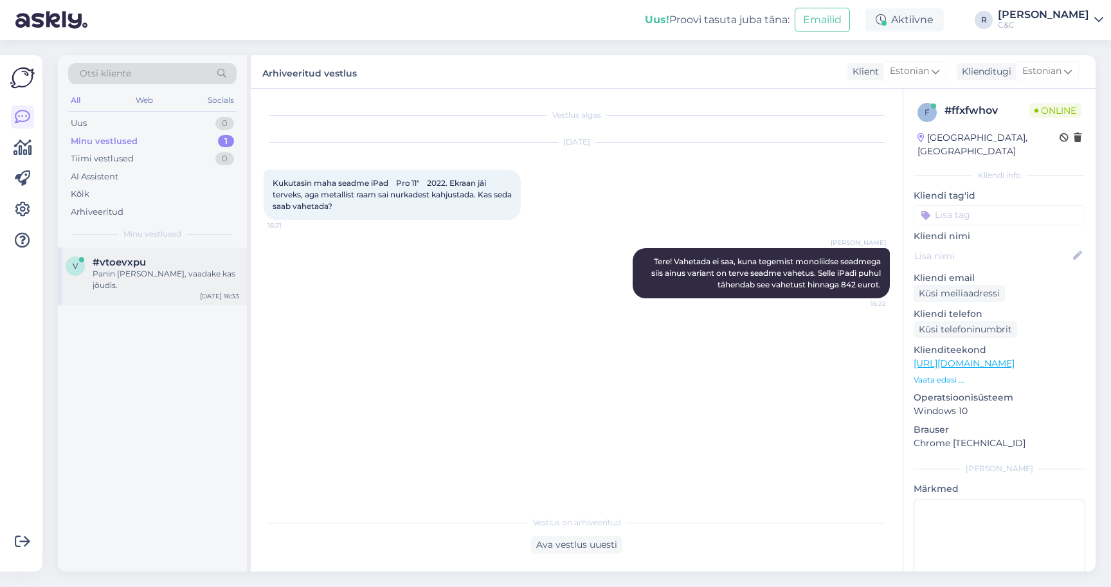
click at [158, 268] on div "Panin [PERSON_NAME], vaadake kas jõudis." at bounding box center [166, 279] width 147 height 23
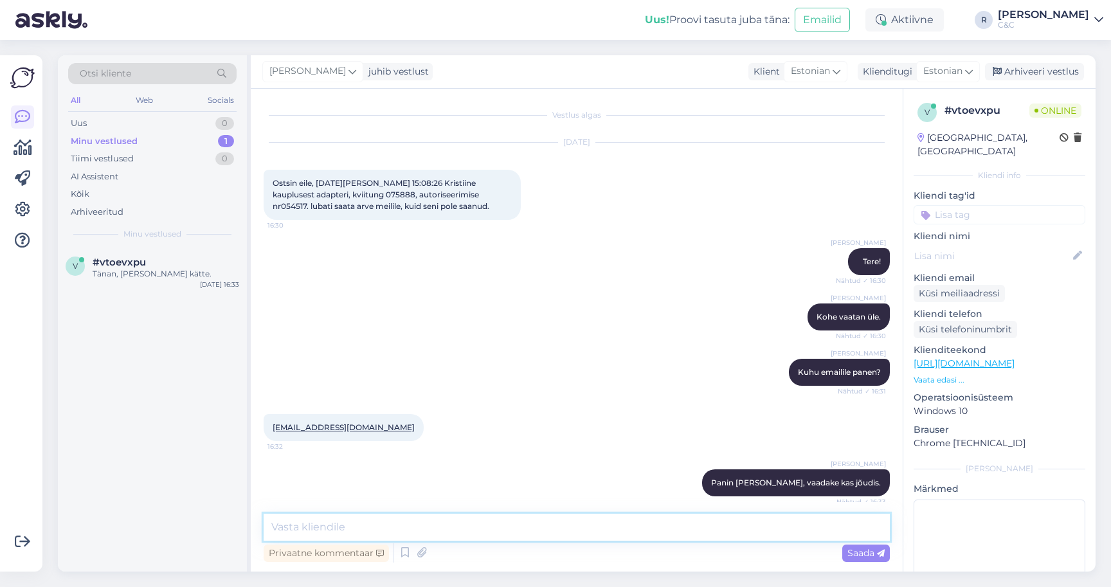
click at [388, 531] on textarea at bounding box center [577, 527] width 626 height 27
type textarea "Super, head õhtut!"
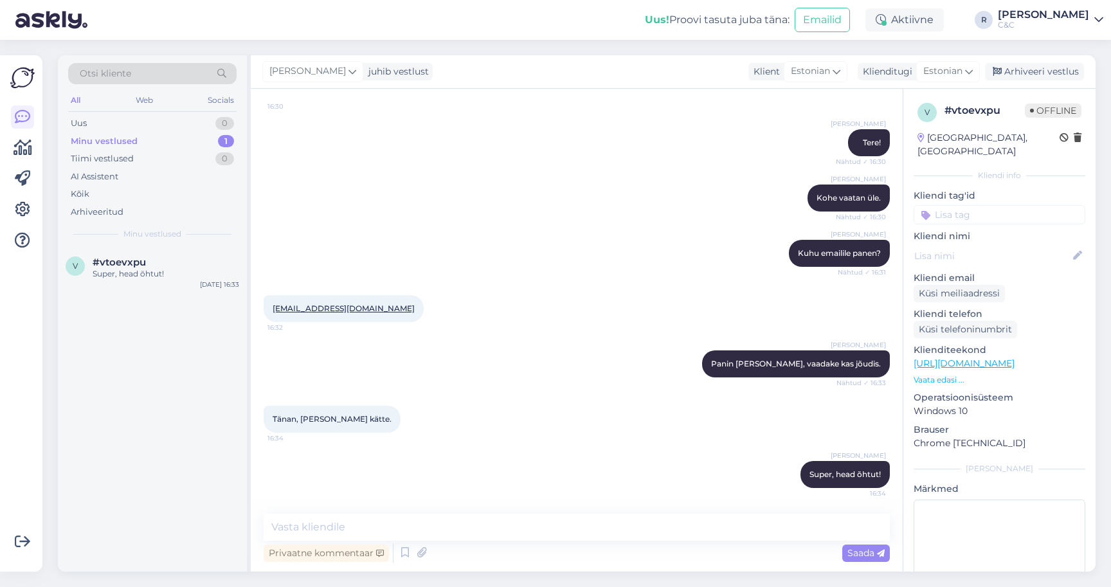
click at [1023, 83] on div "[PERSON_NAME] juhib vestlust Klient [DEMOGRAPHIC_DATA] Klienditugi Estonian Arh…" at bounding box center [673, 71] width 845 height 33
click at [1023, 74] on div "Arhiveeri vestlus" at bounding box center [1034, 71] width 99 height 17
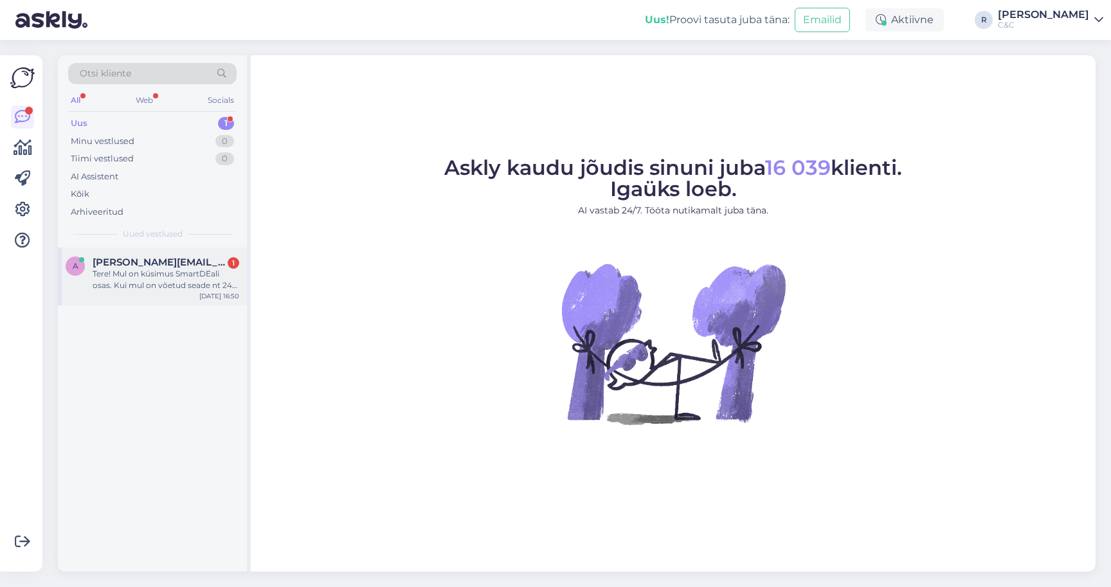
click at [177, 300] on div "a [PERSON_NAME][EMAIL_ADDRESS][DOMAIN_NAME] 1 Tere! Mul on küsimus SmartDEali o…" at bounding box center [152, 277] width 189 height 58
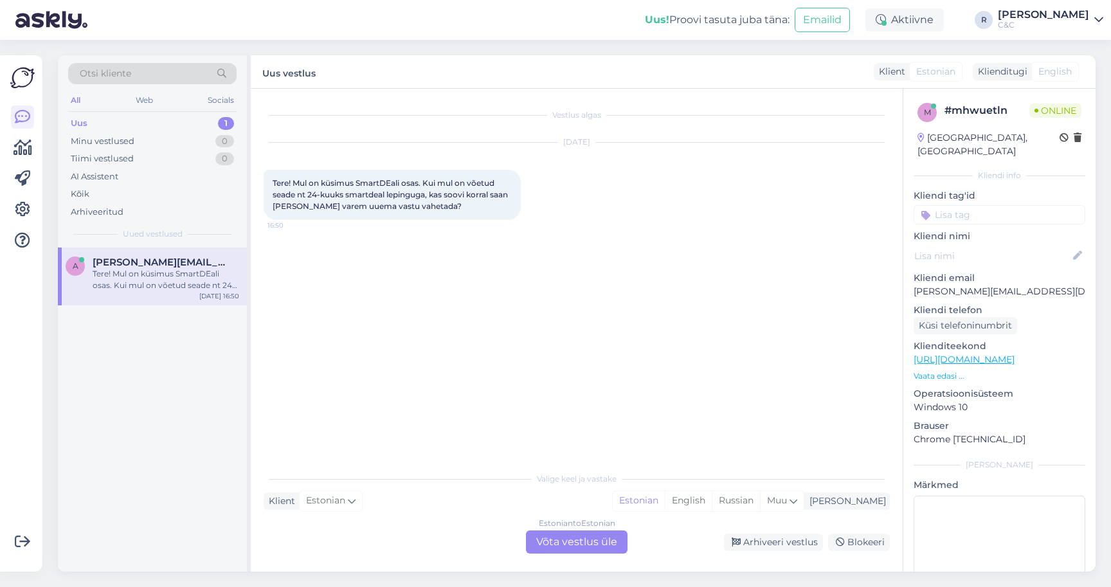
click at [535, 549] on div "Estonian to Estonian Võta vestlus üle" at bounding box center [577, 542] width 102 height 23
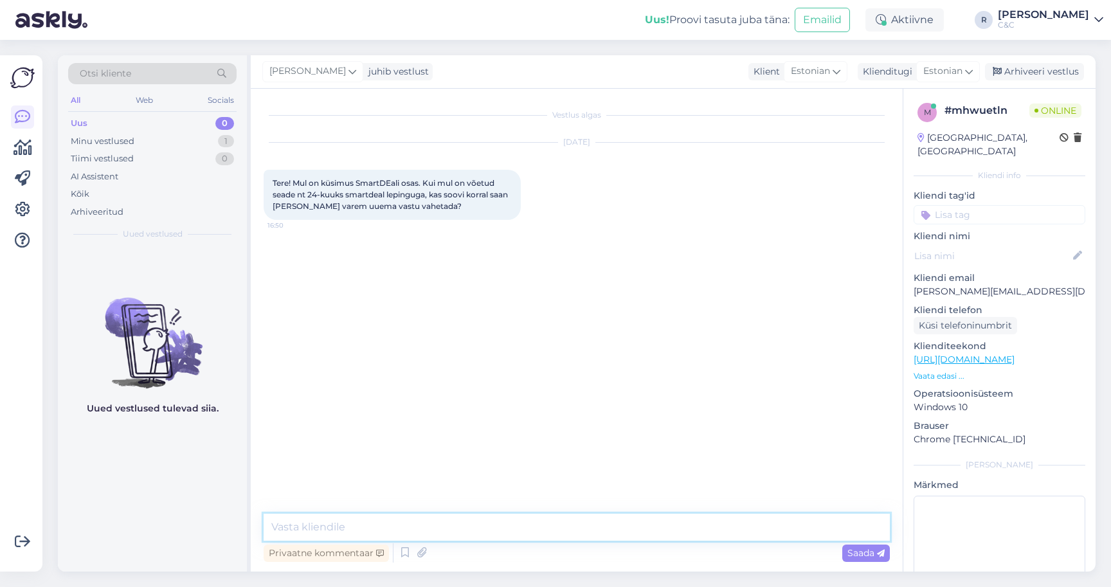
click at [525, 533] on textarea at bounding box center [577, 527] width 626 height 27
type textarea "Tere! Varem kahjuks ei saa"
type textarea "i"
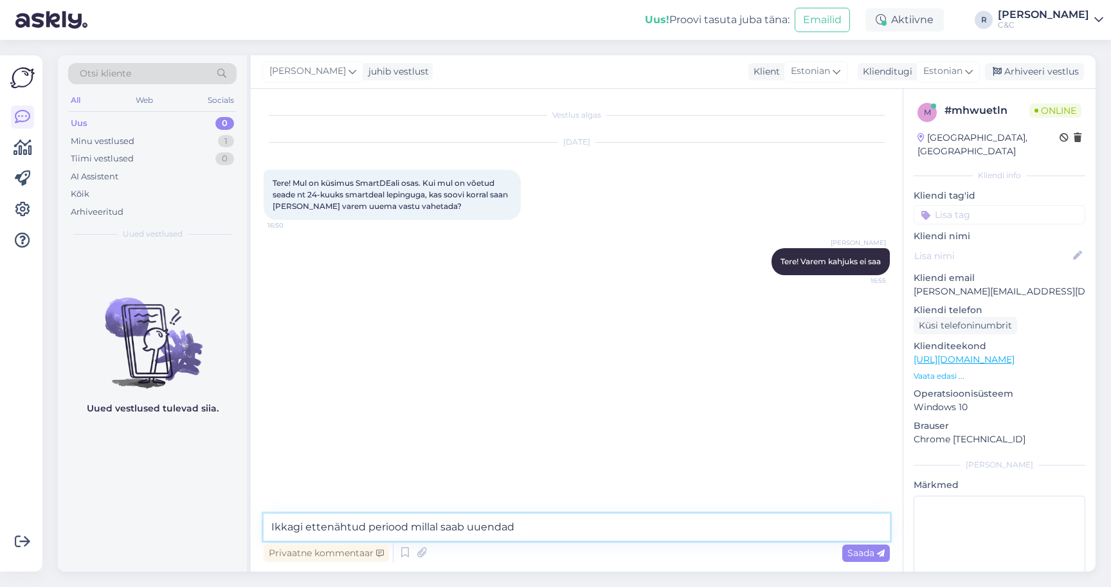
type textarea "Ikkagi ettenähtud periood millal saab uuendada"
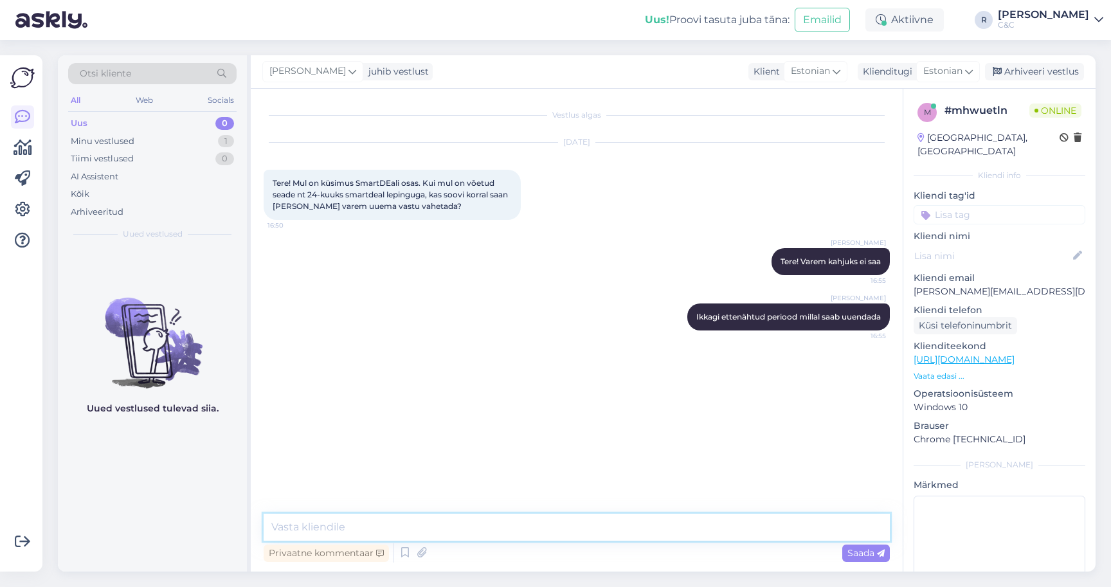
click at [472, 518] on textarea at bounding box center [577, 527] width 626 height 27
click at [693, 239] on div "[PERSON_NAME] Tere! Varem kahjuks ei saa Nähtud ✓ 16:55" at bounding box center [577, 261] width 626 height 55
